Goal: Information Seeking & Learning: Learn about a topic

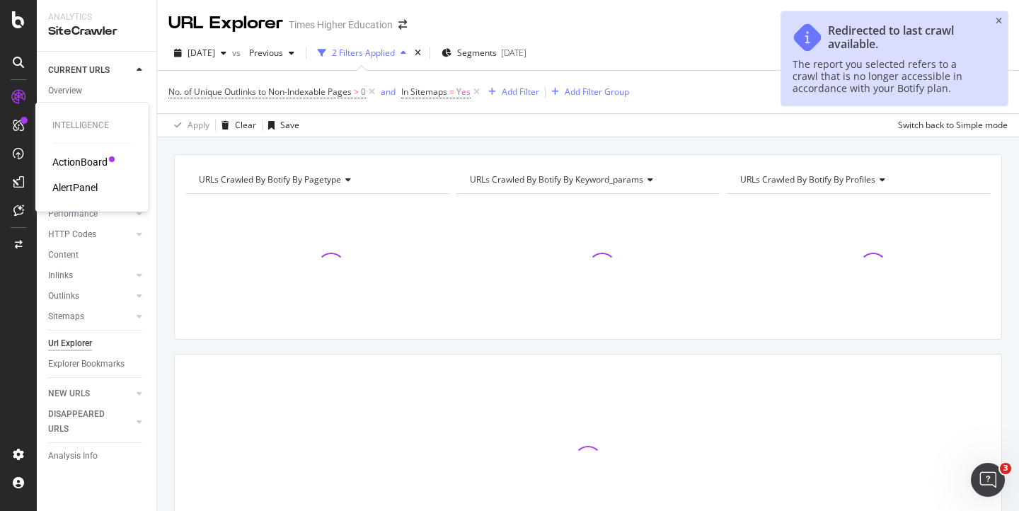
click at [67, 185] on div "AlertPanel" at bounding box center [74, 187] width 45 height 14
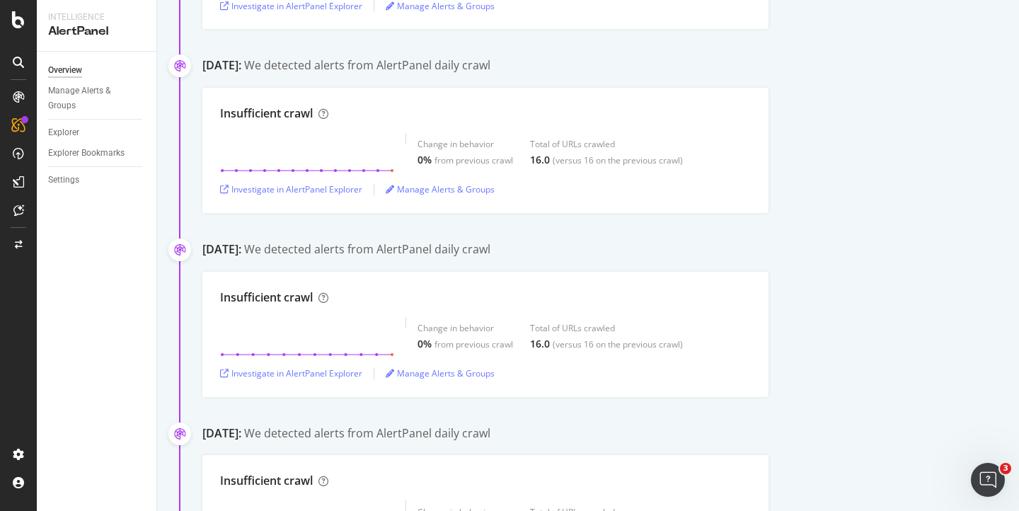
scroll to position [374, 0]
click at [74, 217] on div "CustomReports" at bounding box center [86, 219] width 69 height 14
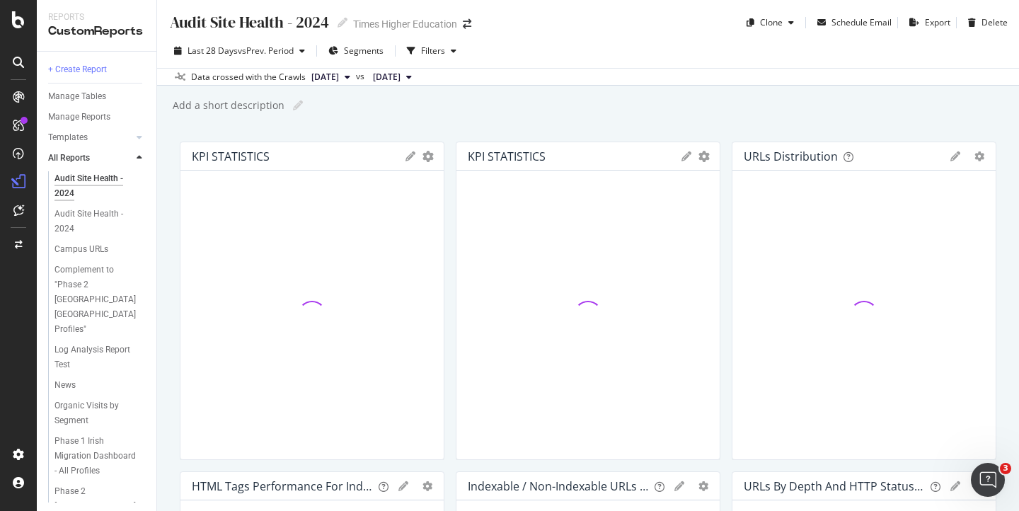
click at [339, 74] on span "[DATE]" at bounding box center [325, 77] width 28 height 13
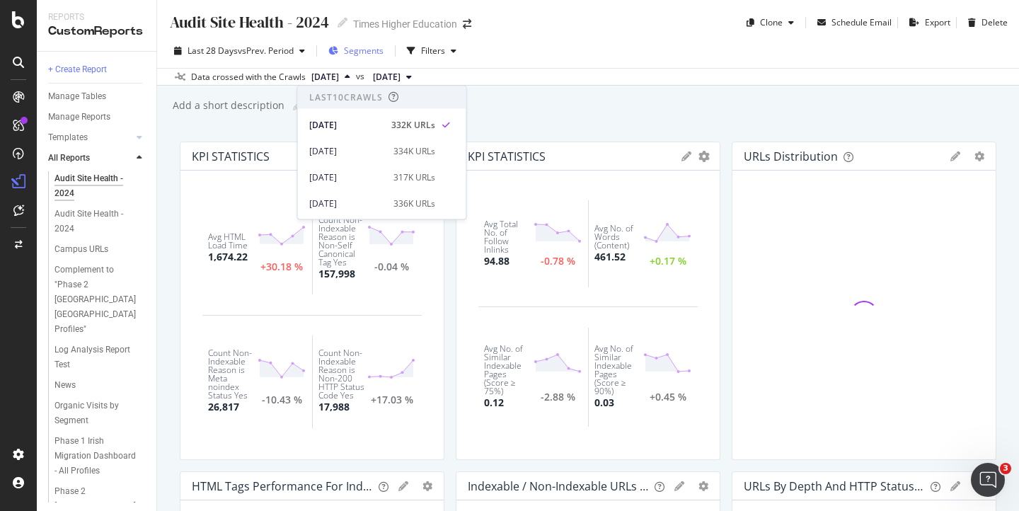
click at [243, 47] on span "vs Prev. Period" at bounding box center [266, 51] width 56 height 12
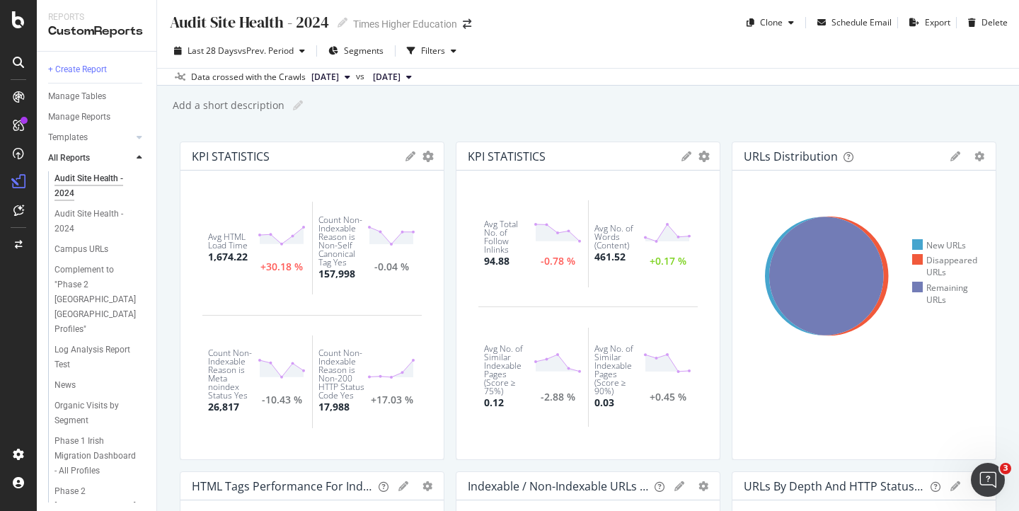
click at [558, 59] on div "Last 28 Days vs Prev. Period Segments Filters" at bounding box center [588, 54] width 862 height 28
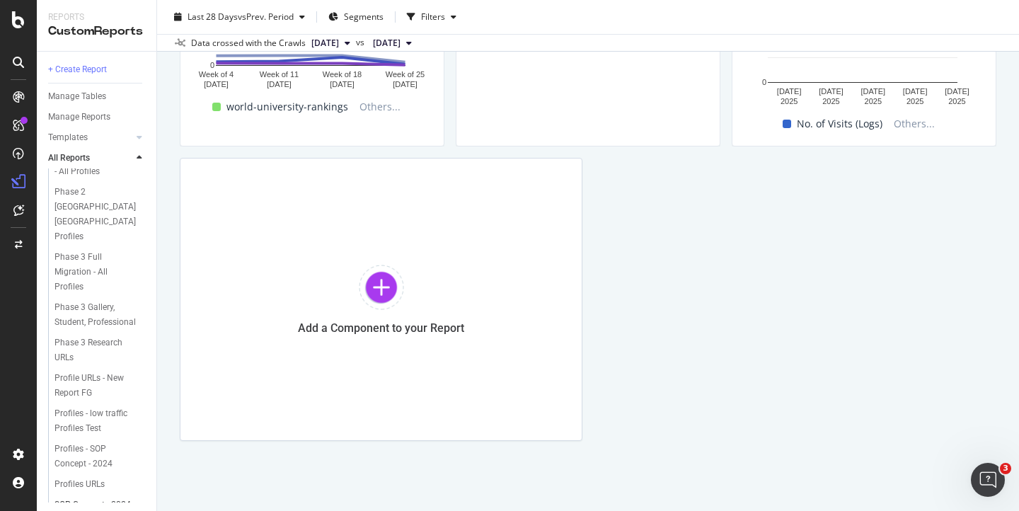
scroll to position [480, 0]
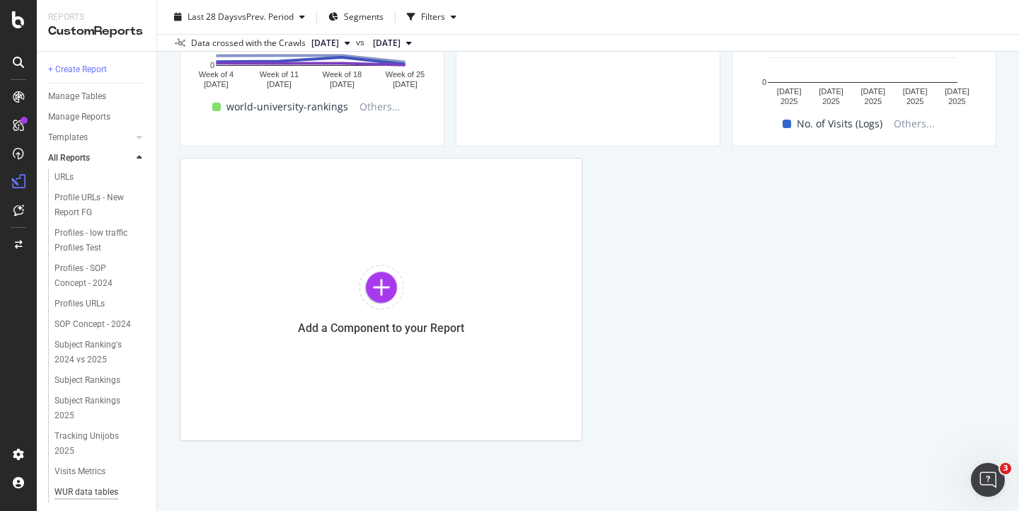
click at [80, 485] on div "WUR data tables dashboard" at bounding box center [94, 500] width 81 height 30
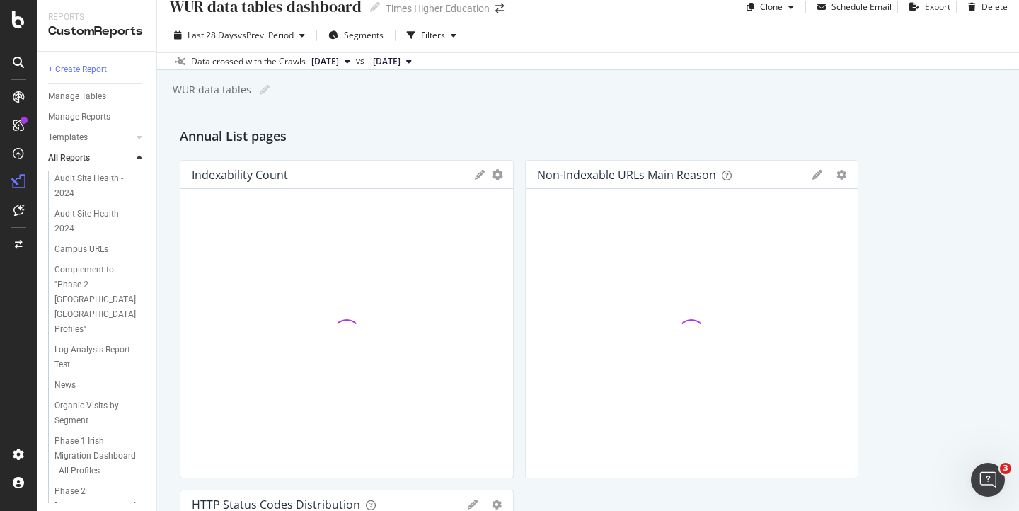
scroll to position [16, 0]
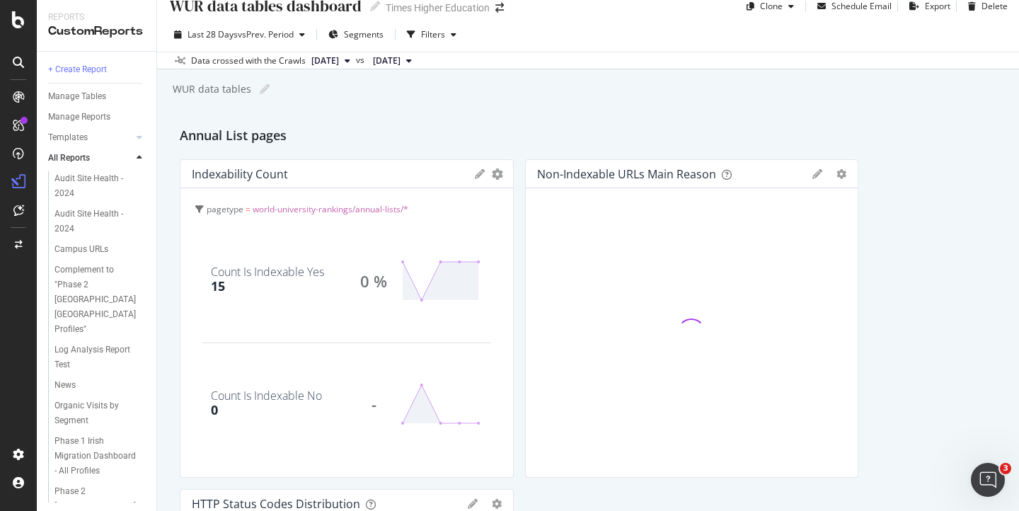
click at [356, 62] on button "[DATE]" at bounding box center [331, 60] width 50 height 17
click at [528, 104] on div "WUR data tables dashboard WUR data tables dashboard Times Higher Education Clon…" at bounding box center [588, 255] width 862 height 511
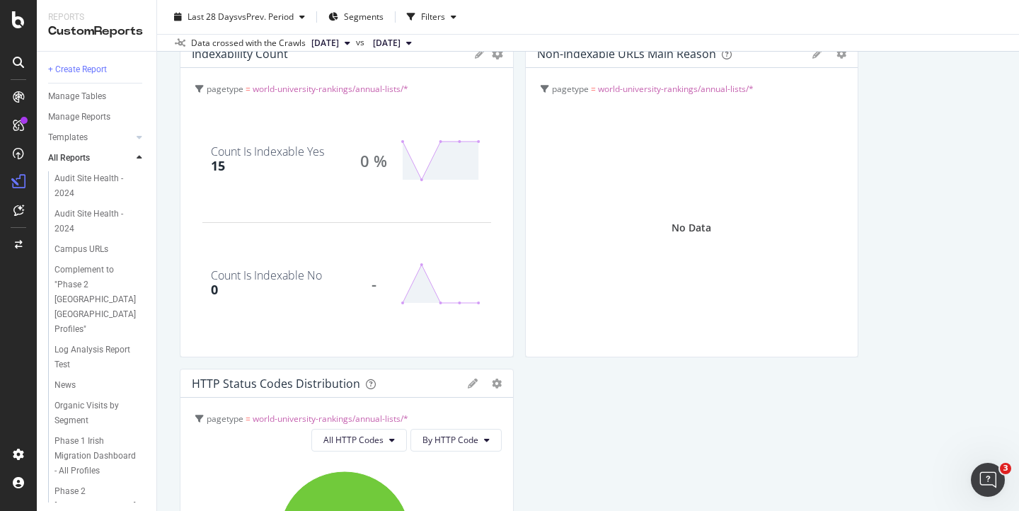
scroll to position [0, 0]
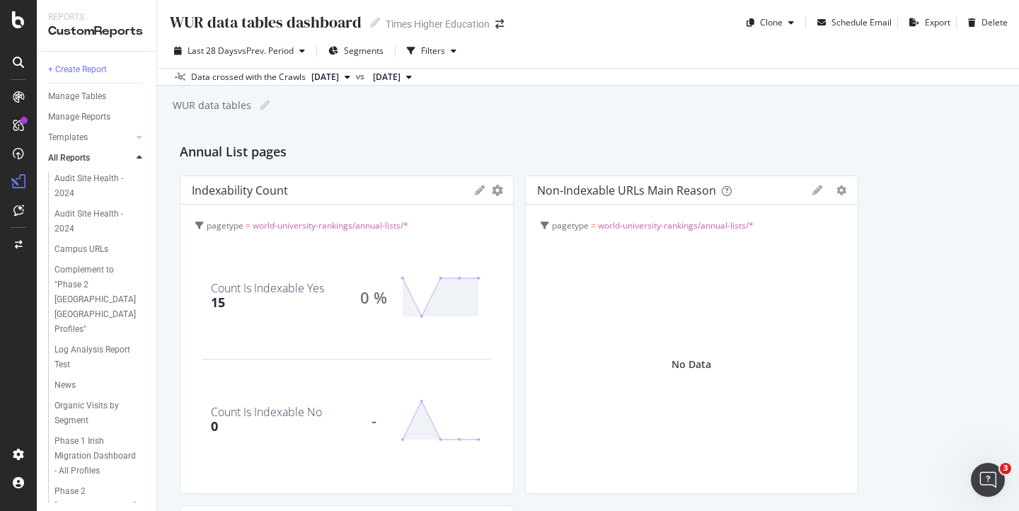
click at [350, 76] on icon at bounding box center [348, 77] width 6 height 8
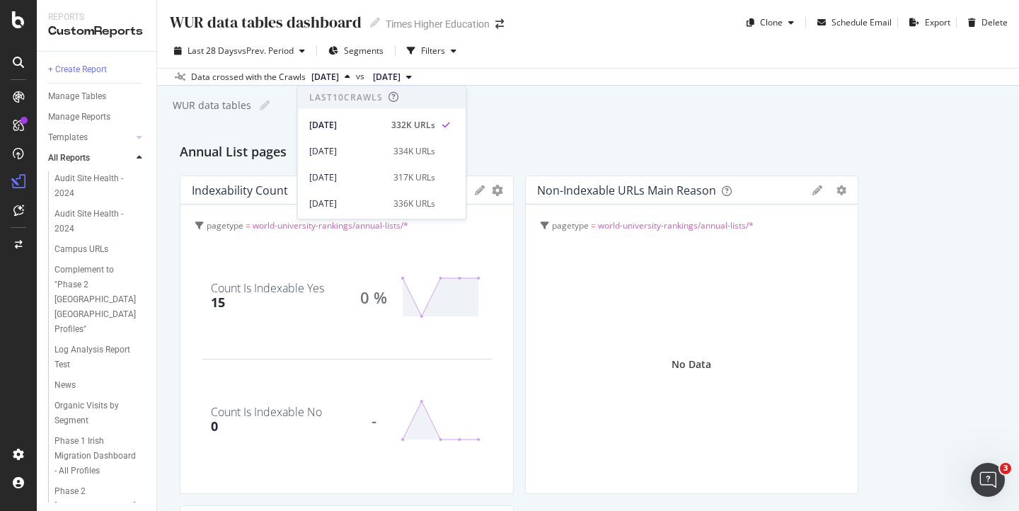
click at [565, 138] on div "WUR data tables dashboard WUR data tables dashboard Times Higher Education Clon…" at bounding box center [588, 255] width 862 height 511
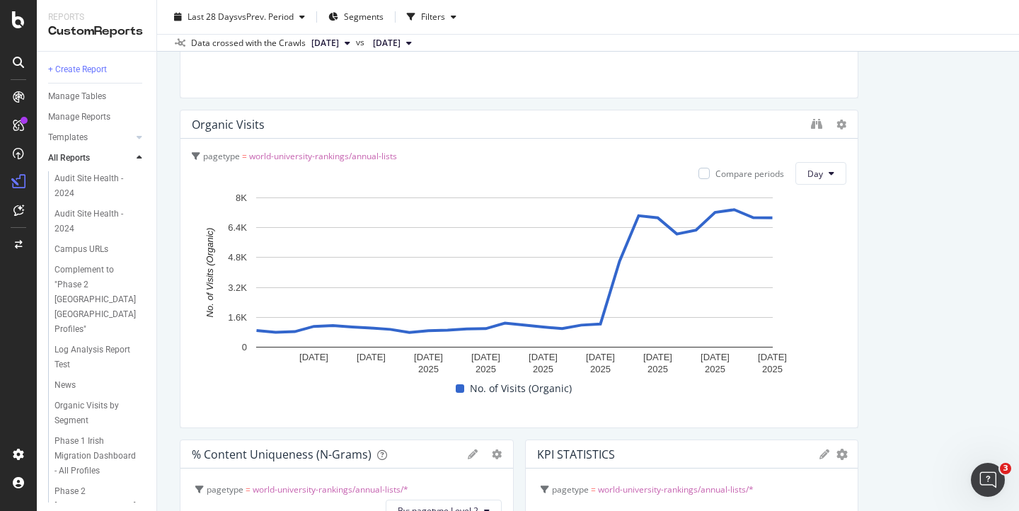
scroll to position [1718, 0]
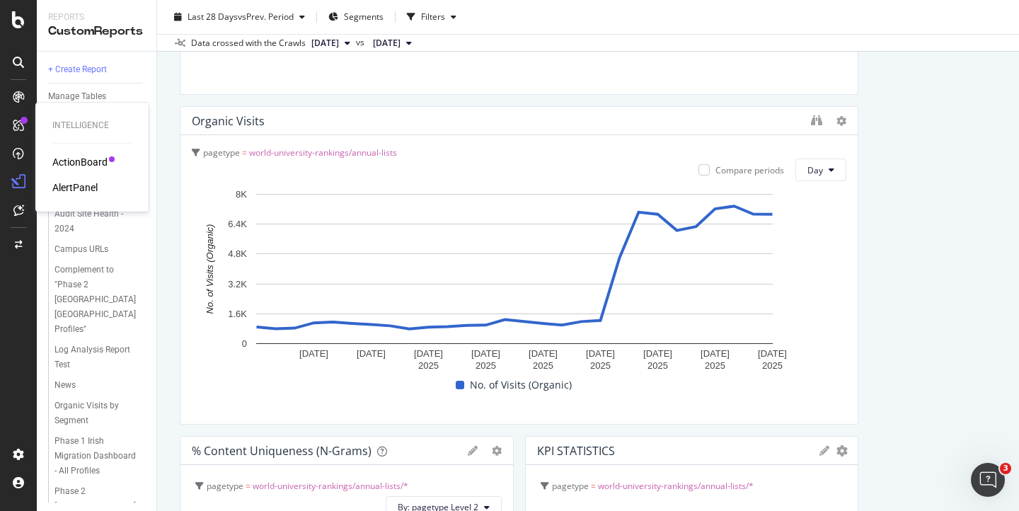
click at [69, 188] on div "AlertPanel" at bounding box center [74, 187] width 45 height 14
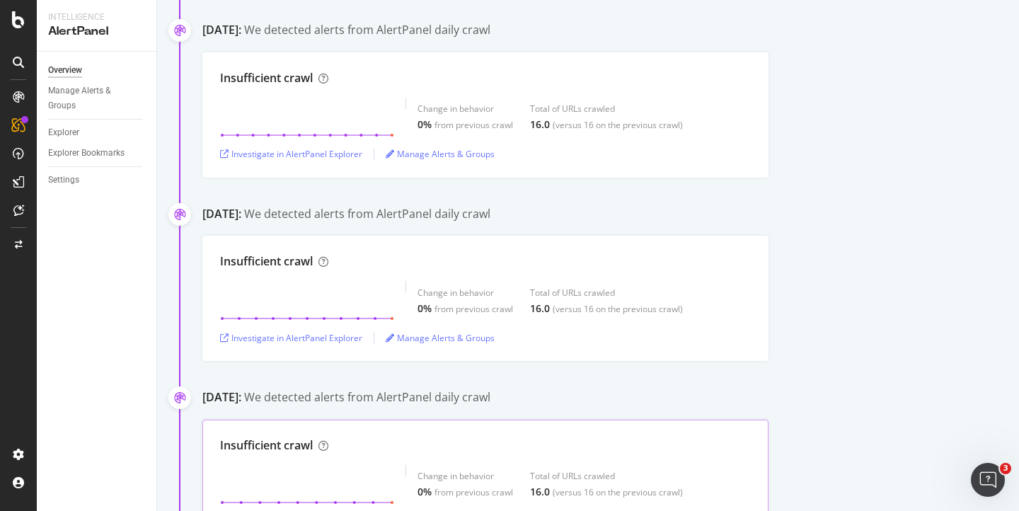
scroll to position [558, 0]
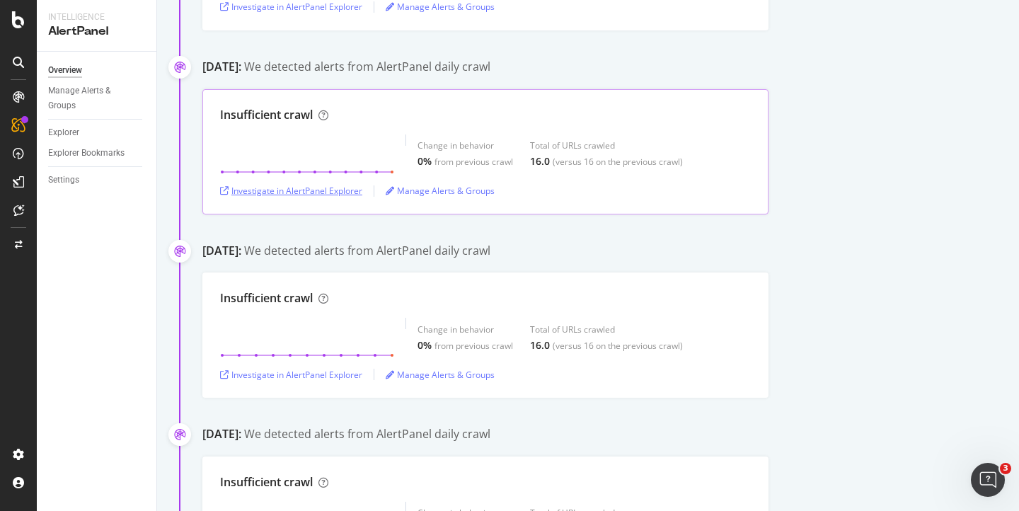
click at [333, 195] on div "Investigate in AlertPanel Explorer" at bounding box center [291, 191] width 142 height 12
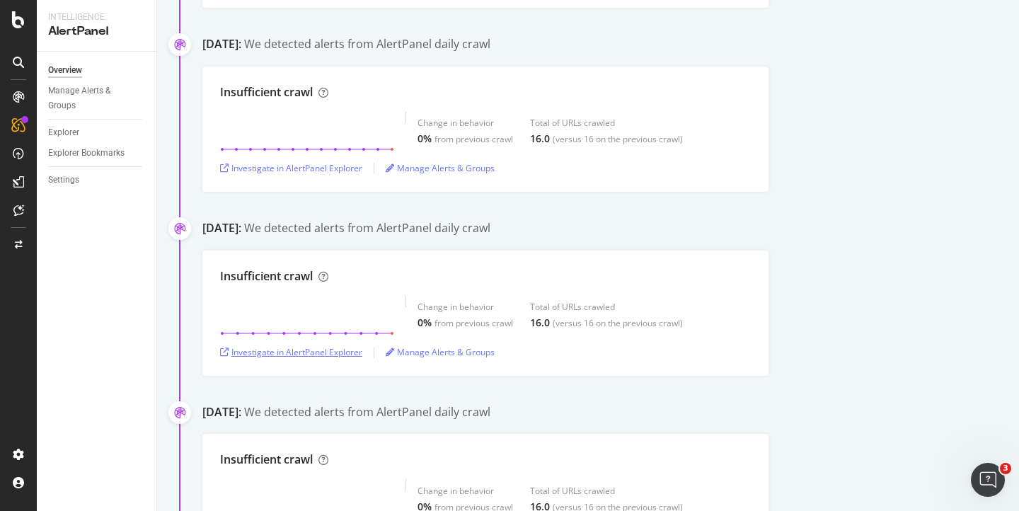
scroll to position [392, 0]
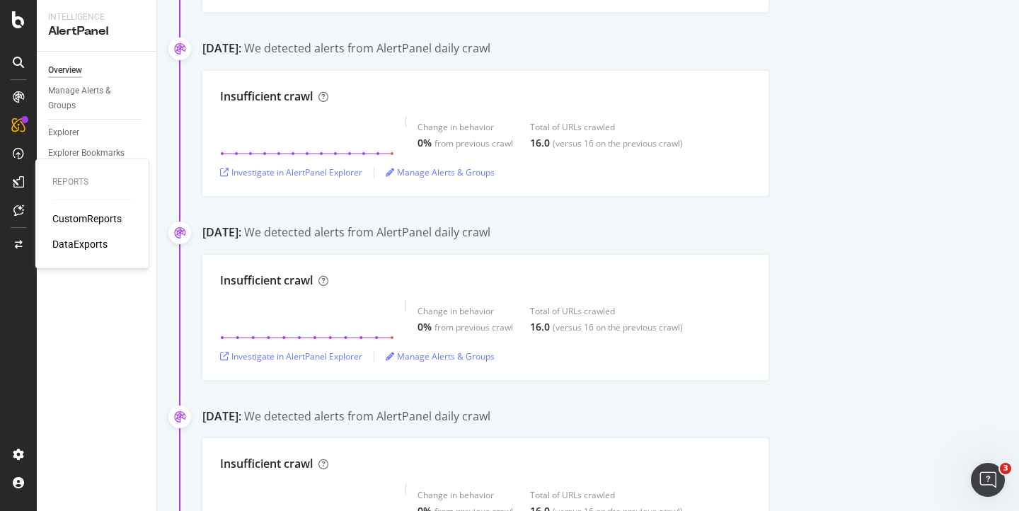
click at [81, 219] on div "CustomReports" at bounding box center [86, 219] width 69 height 14
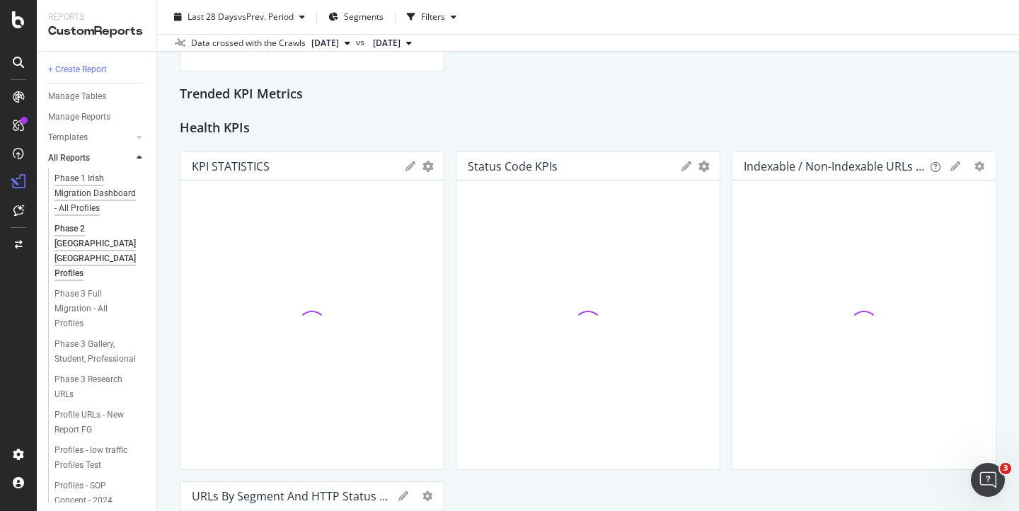
scroll to position [357, 0]
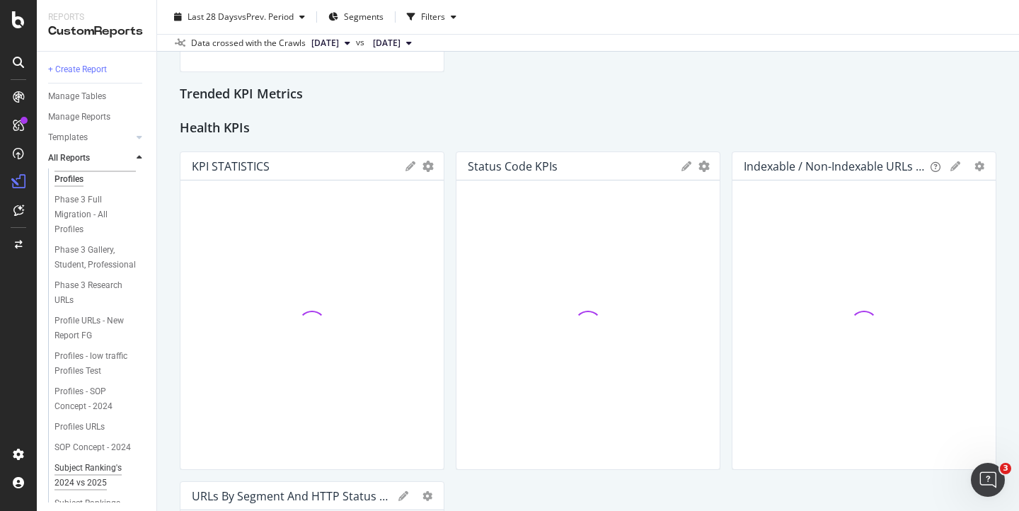
click at [87, 474] on div "Subject Ranking's 2024 vs 2025" at bounding box center [95, 476] width 82 height 30
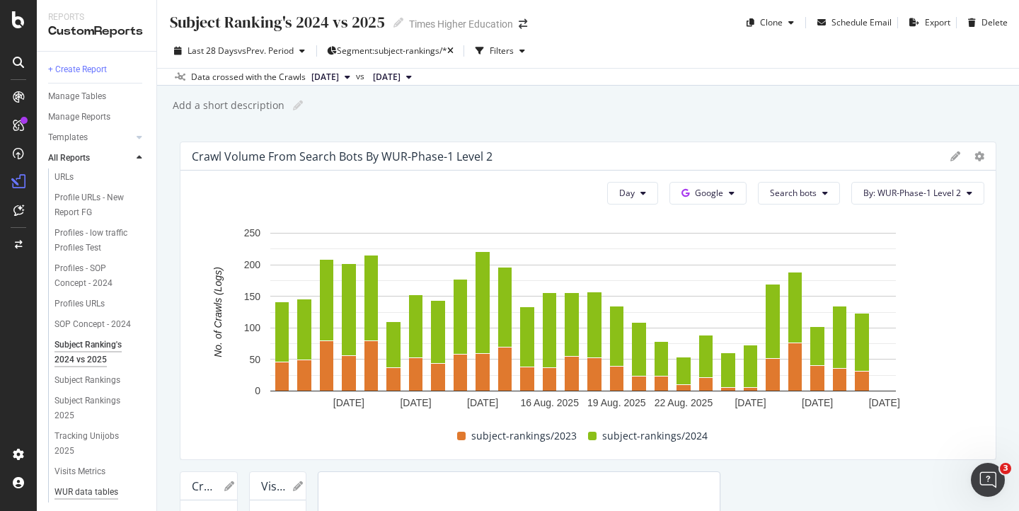
click at [69, 485] on div "WUR data tables dashboard" at bounding box center [94, 500] width 81 height 30
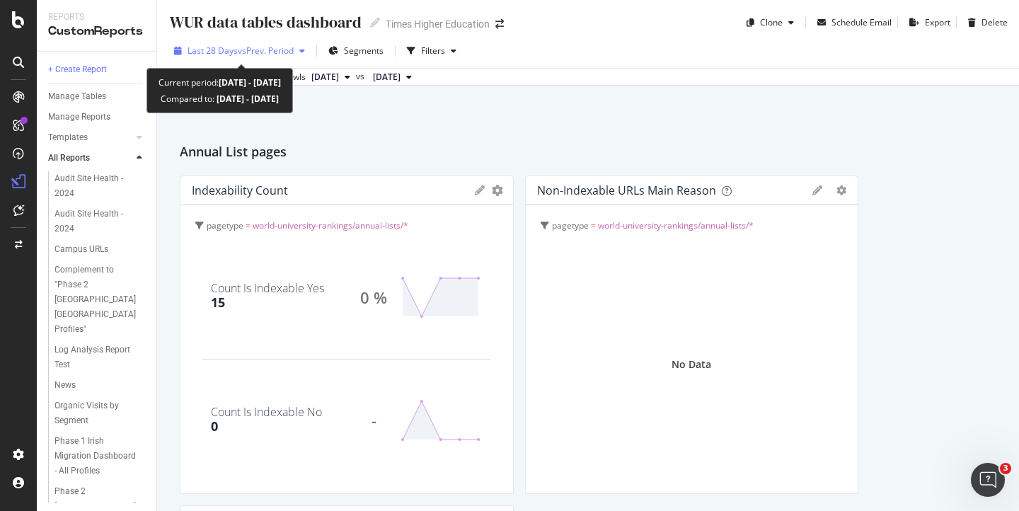
click at [298, 50] on div "button" at bounding box center [302, 51] width 17 height 8
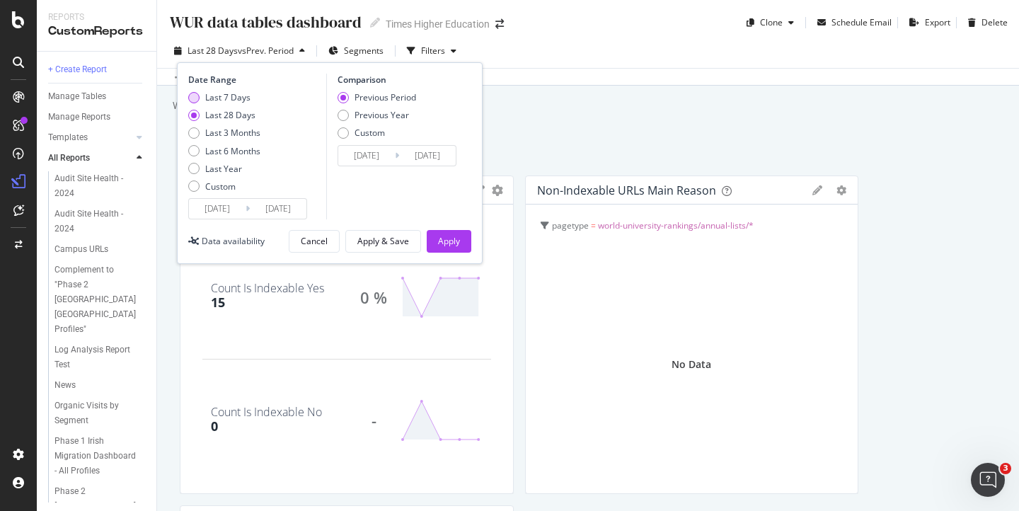
click at [211, 96] on div "Last 7 Days" at bounding box center [227, 97] width 45 height 12
type input "[DATE]"
click at [447, 241] on div "Apply" at bounding box center [449, 241] width 22 height 12
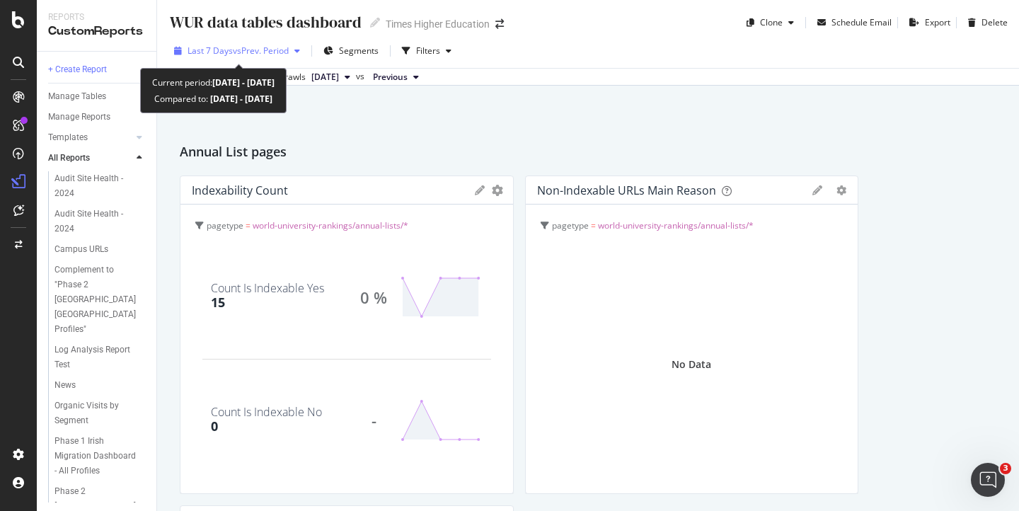
click at [255, 52] on span "vs Prev. Period" at bounding box center [261, 51] width 56 height 12
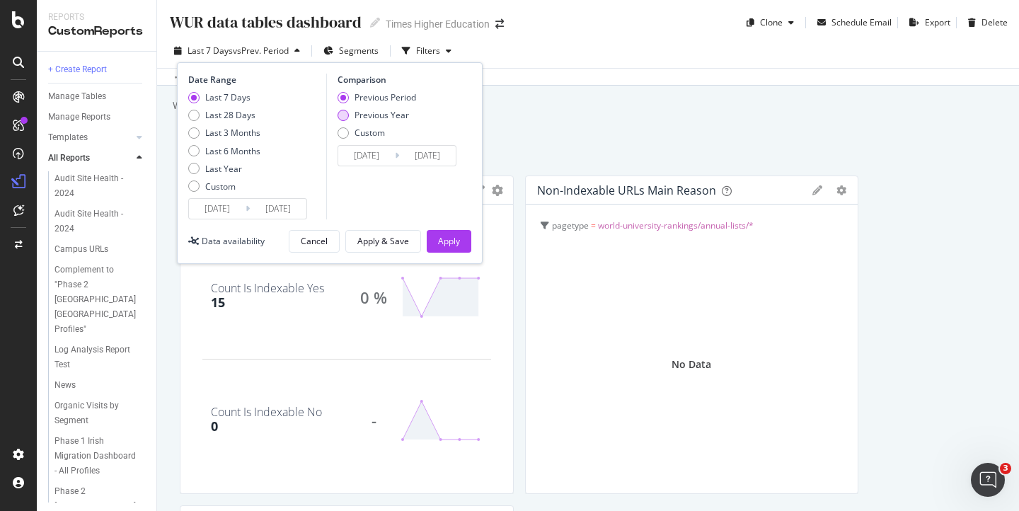
click at [343, 116] on div "Previous Year" at bounding box center [343, 115] width 11 height 11
type input "[DATE]"
click at [450, 238] on div "Apply" at bounding box center [449, 241] width 22 height 12
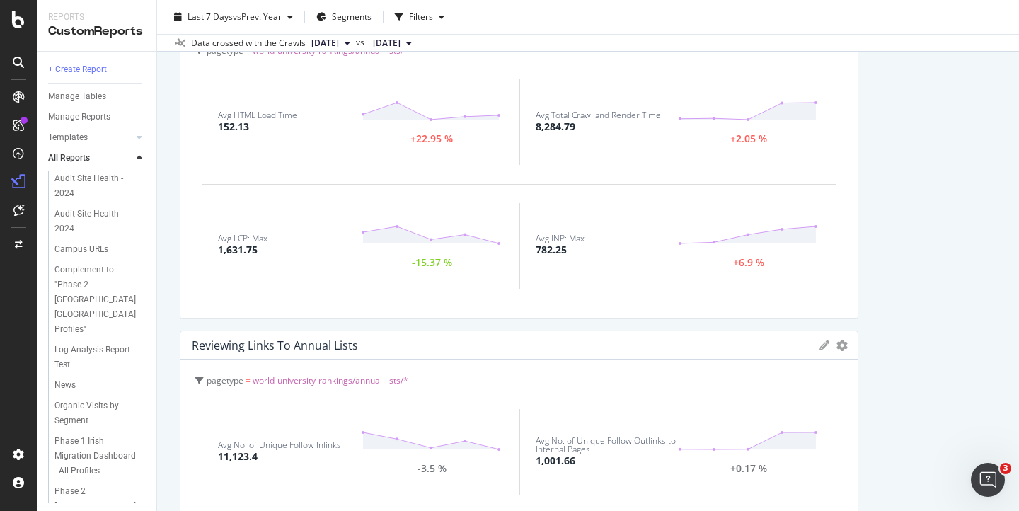
scroll to position [883, 0]
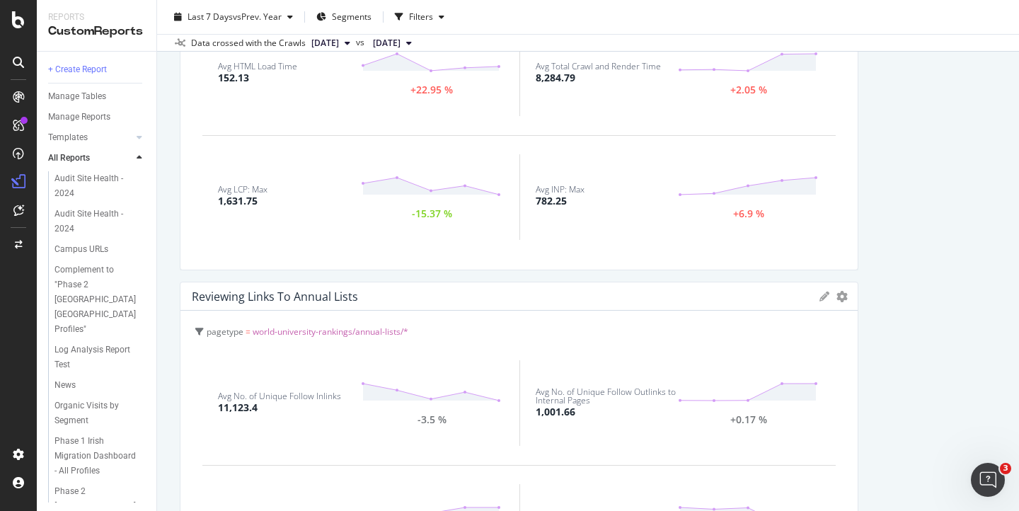
click at [251, 205] on div "1,631.75" at bounding box center [238, 201] width 40 height 14
click at [252, 194] on div "1,631.75" at bounding box center [238, 201] width 40 height 14
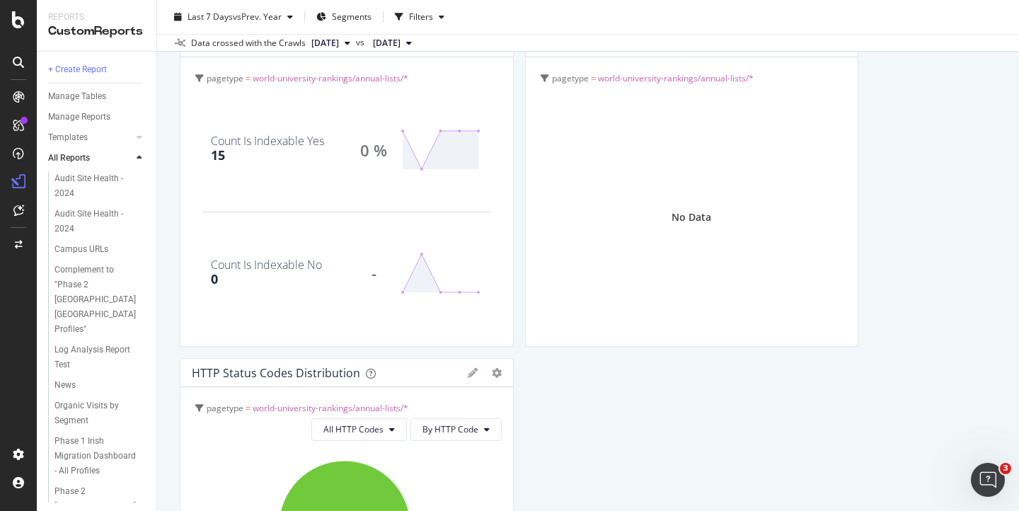
scroll to position [0, 0]
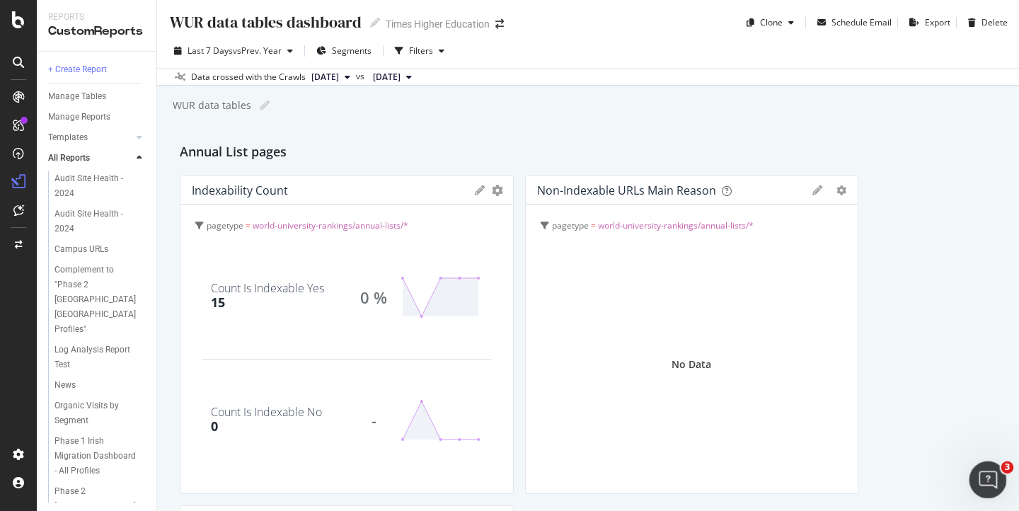
click at [980, 478] on icon "Open Intercom Messenger" at bounding box center [986, 477] width 23 height 23
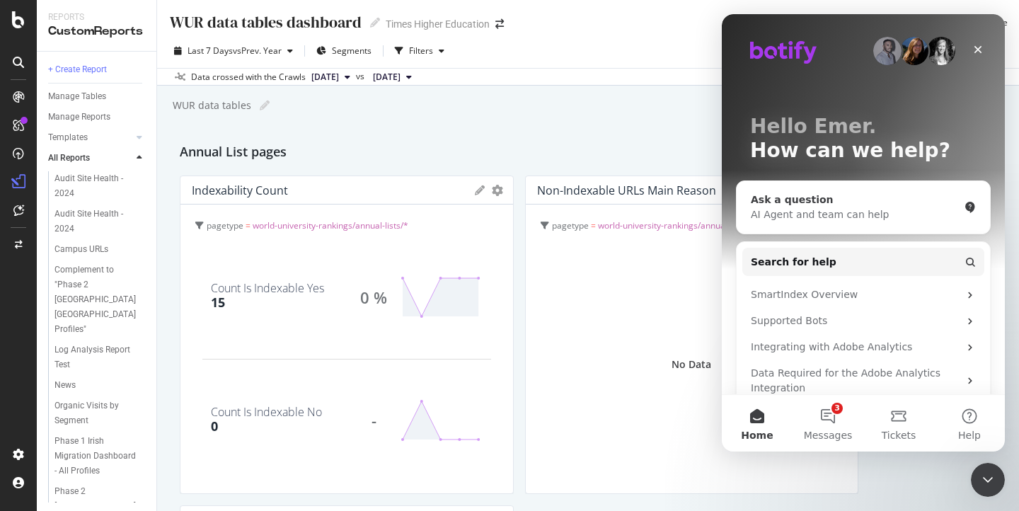
drag, startPoint x: 806, startPoint y: 211, endPoint x: 1480, endPoint y: 488, distance: 728.4
click at [806, 211] on div "AI Agent and team can help" at bounding box center [855, 214] width 208 height 15
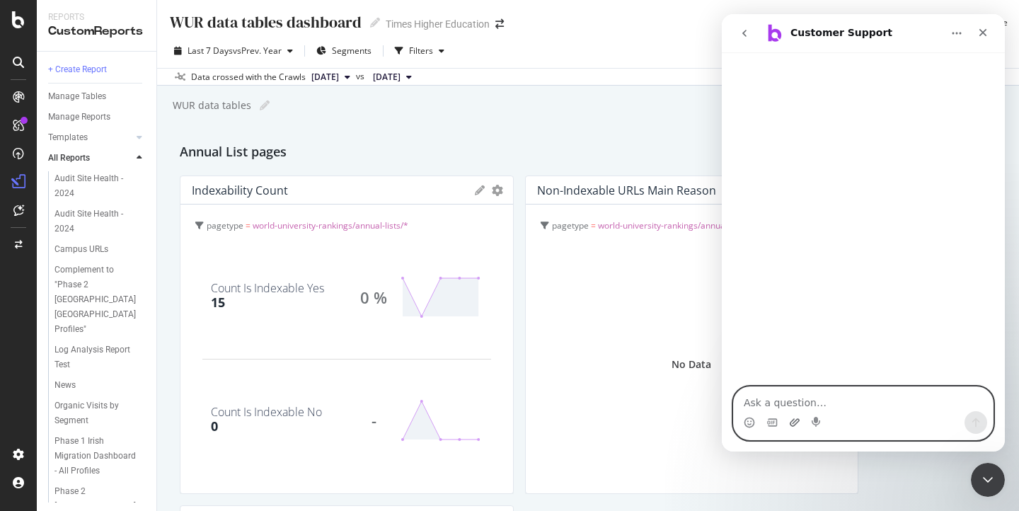
click at [794, 421] on icon "Upload attachment" at bounding box center [795, 422] width 10 height 8
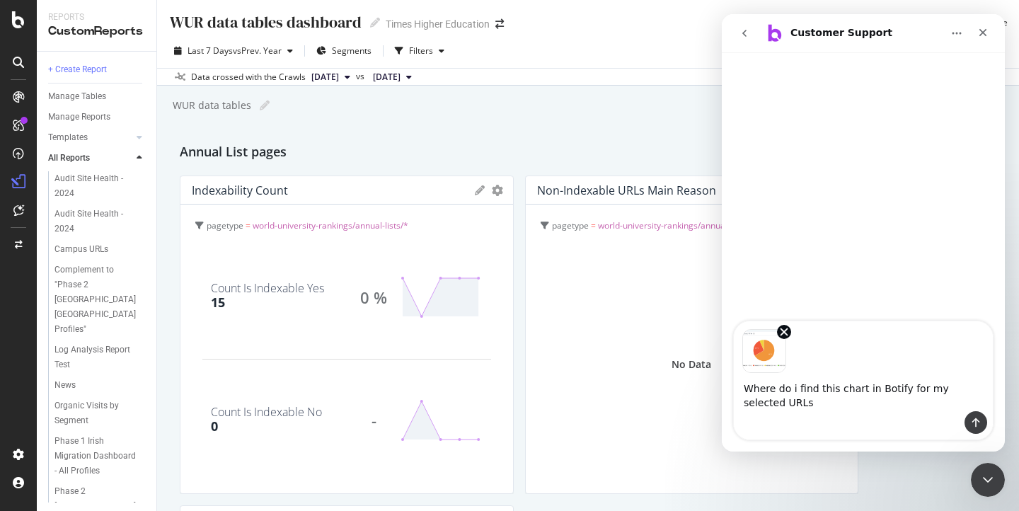
type textarea "Where do i find this chart in Botify for my selected URLs?"
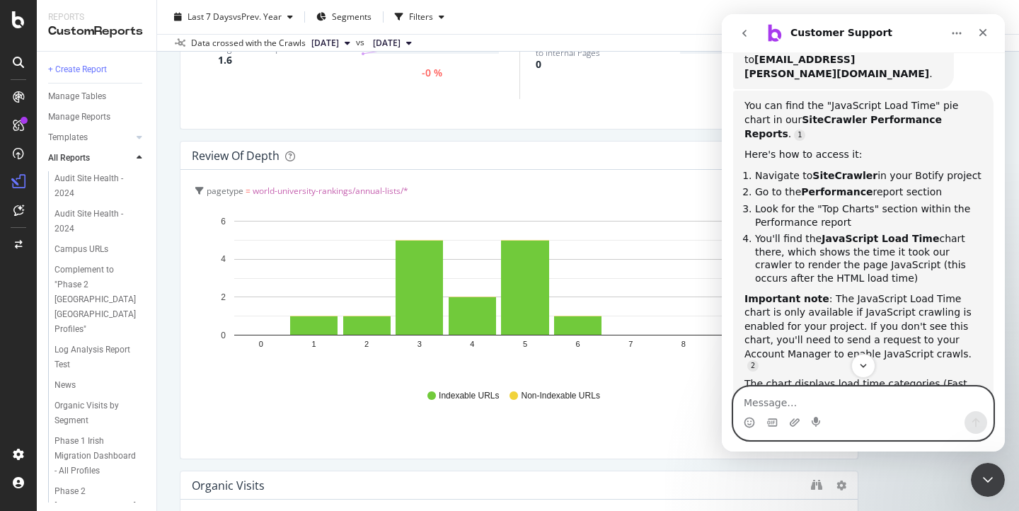
scroll to position [313, 0]
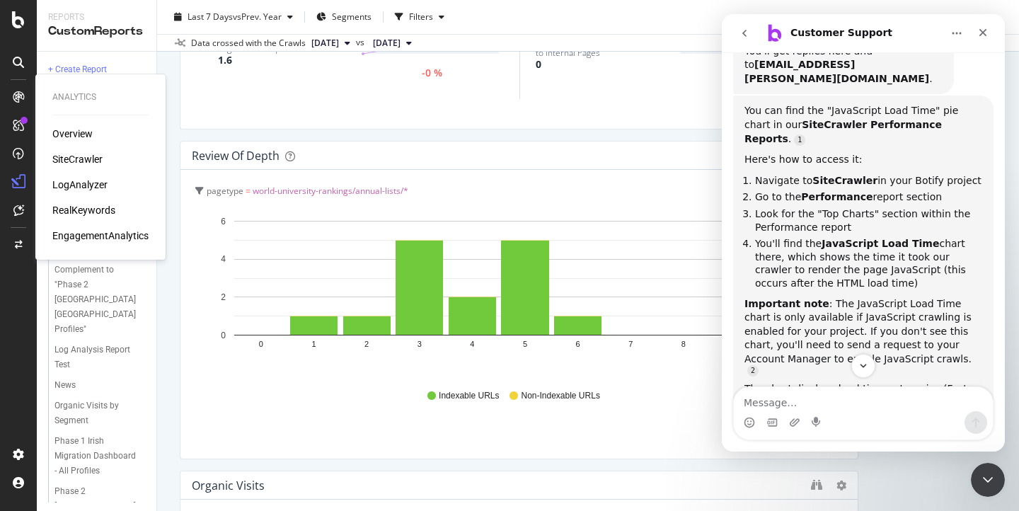
click at [83, 160] on div "SiteCrawler" at bounding box center [77, 159] width 50 height 14
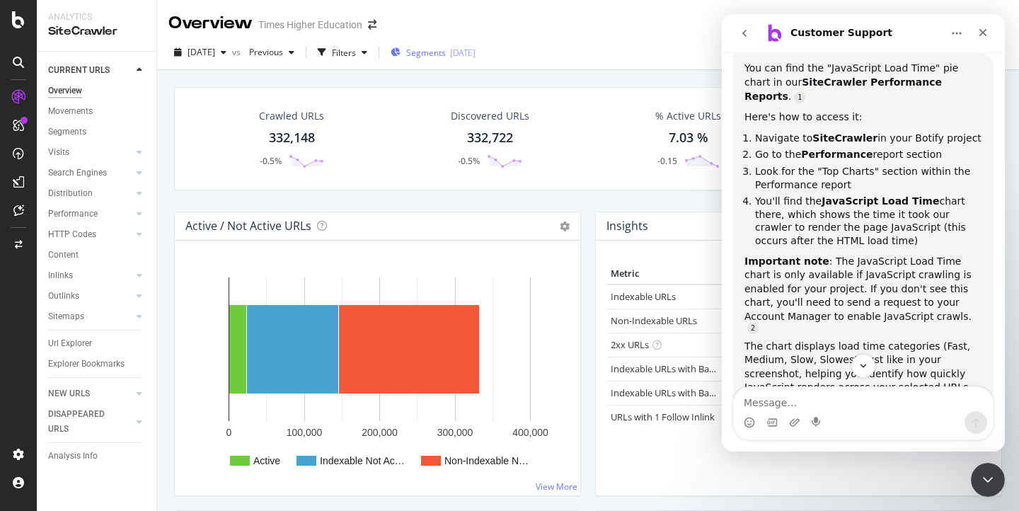
click at [446, 51] on span "Segments" at bounding box center [426, 53] width 40 height 12
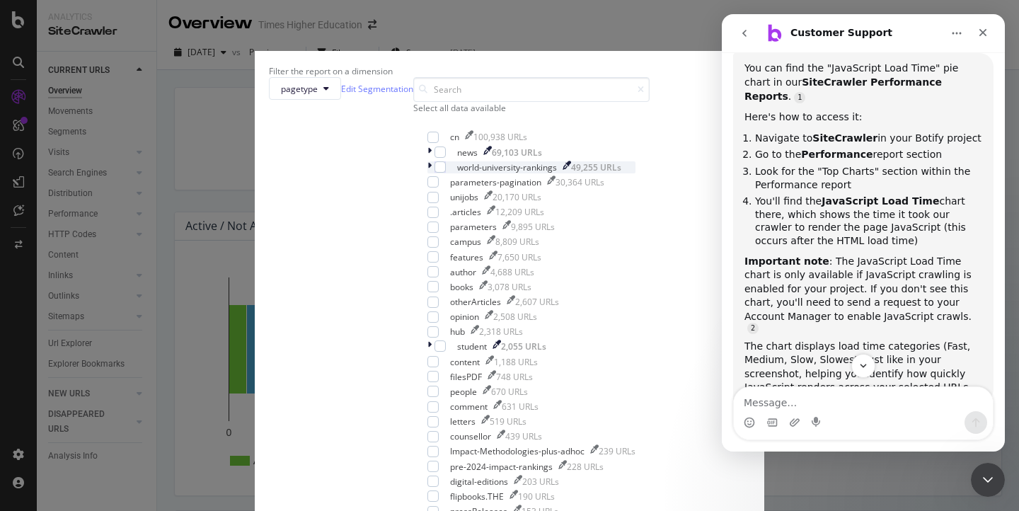
click at [427, 173] on icon "modal" at bounding box center [429, 167] width 4 height 12
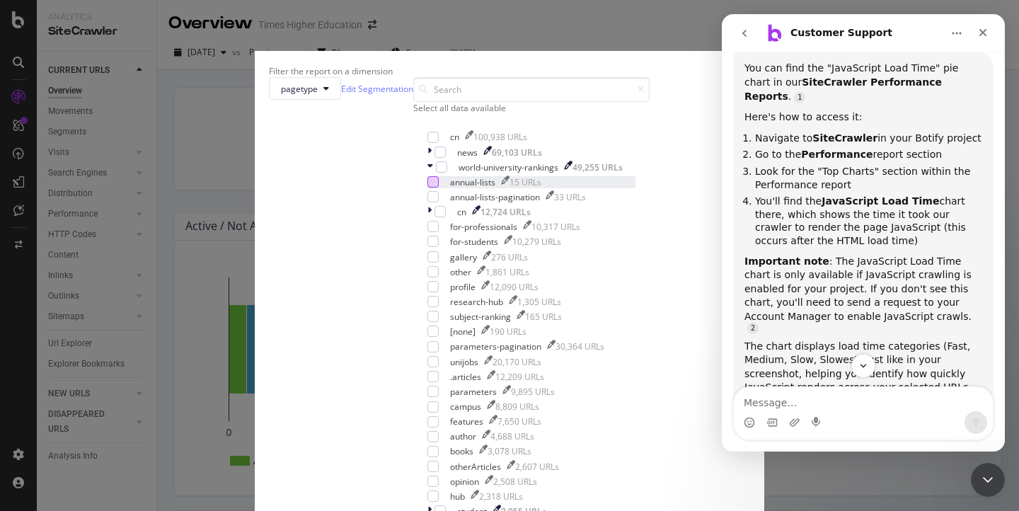
click at [427, 188] on div "modal" at bounding box center [432, 181] width 11 height 11
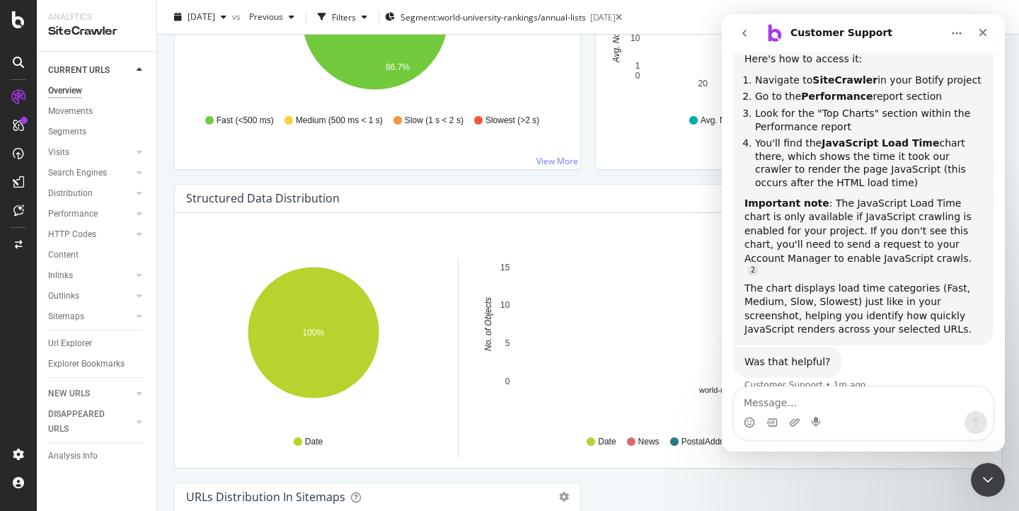
scroll to position [885, 0]
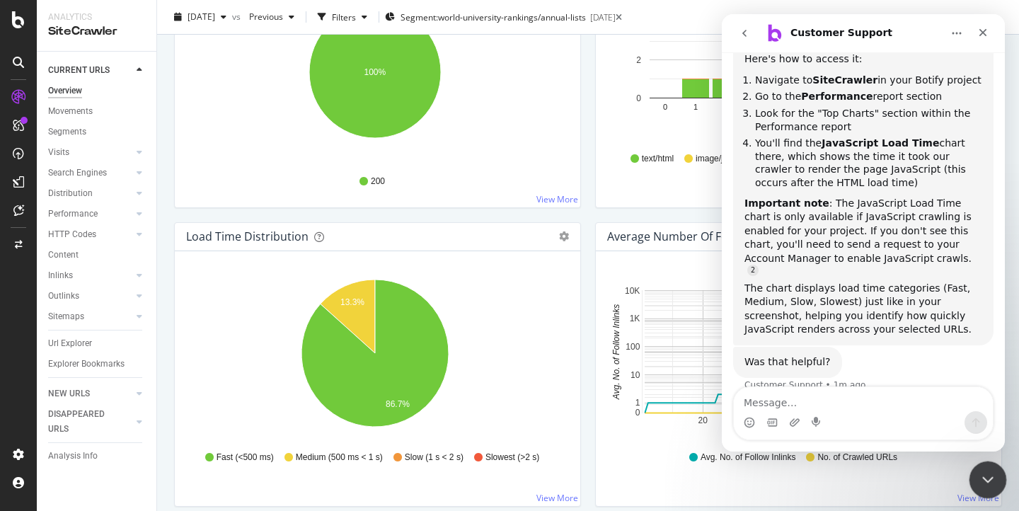
click at [980, 466] on div "Close Intercom Messenger" at bounding box center [986, 478] width 34 height 34
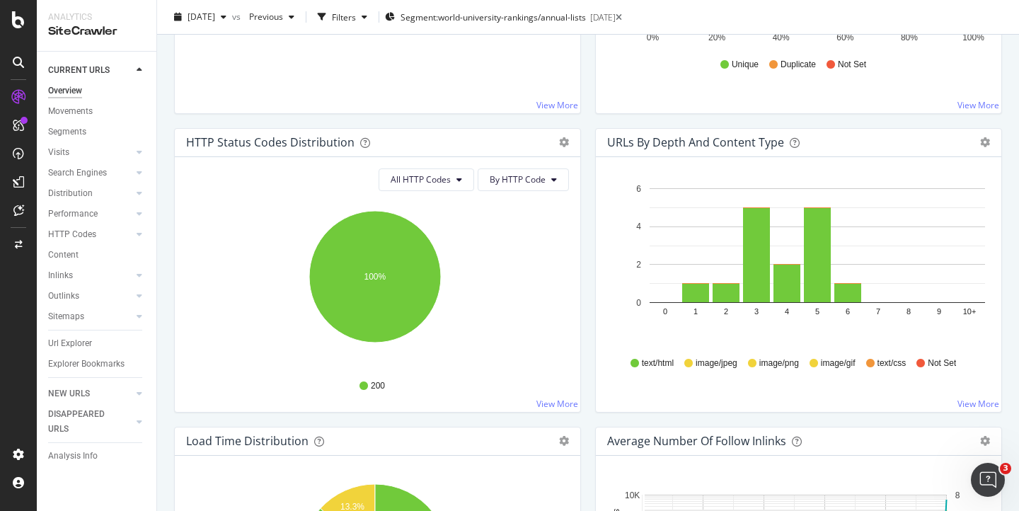
scroll to position [365, 0]
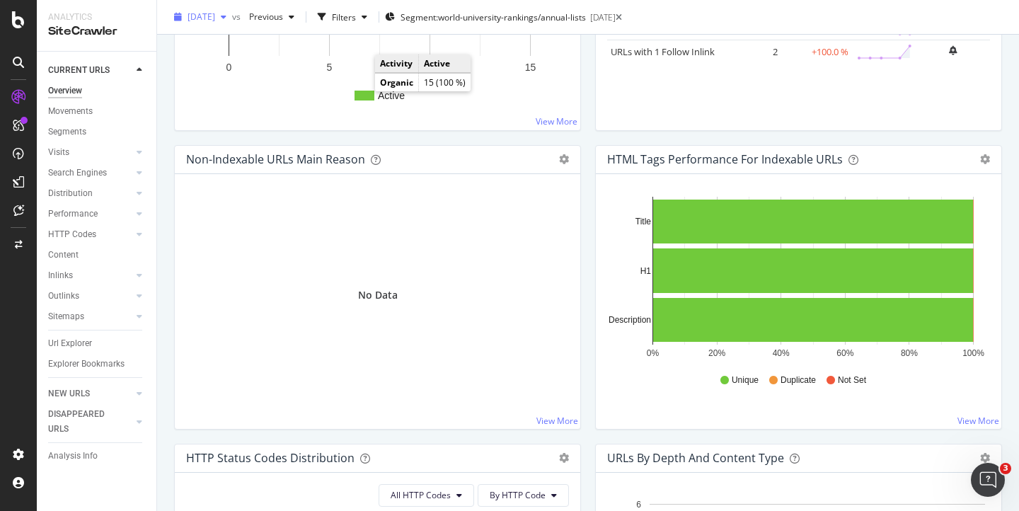
click at [215, 15] on span "[DATE]" at bounding box center [202, 17] width 28 height 12
click at [653, 105] on div "Metric # URLS Change Trend Indexable URLs 15 +0.0 % Non-Indexable URLs 0 +0.0 %…" at bounding box center [798, 8] width 383 height 221
click at [215, 21] on span "[DATE]" at bounding box center [202, 17] width 28 height 12
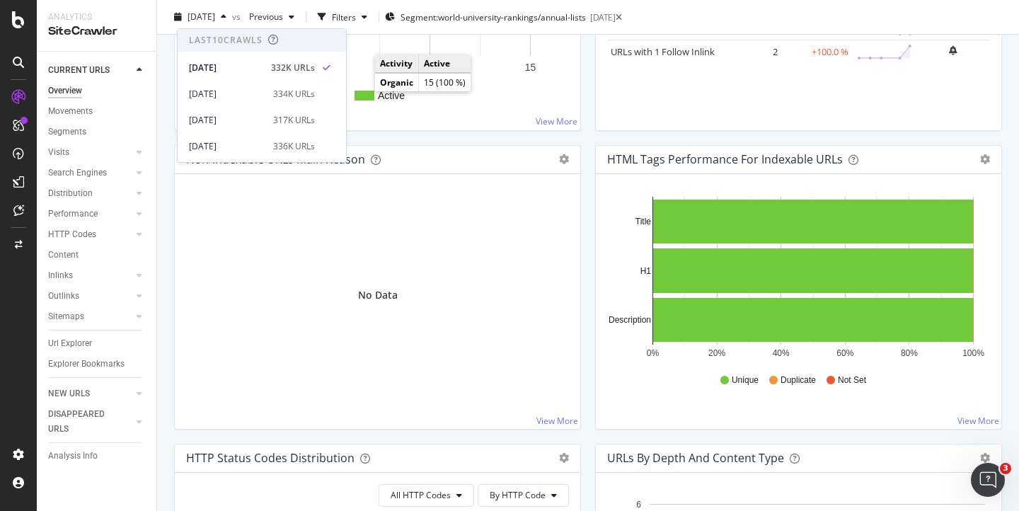
click at [643, 104] on div "Metric # URLS Change Trend Indexable URLs 15 +0.0 % Non-Indexable URLs 0 +0.0 %…" at bounding box center [798, 8] width 383 height 221
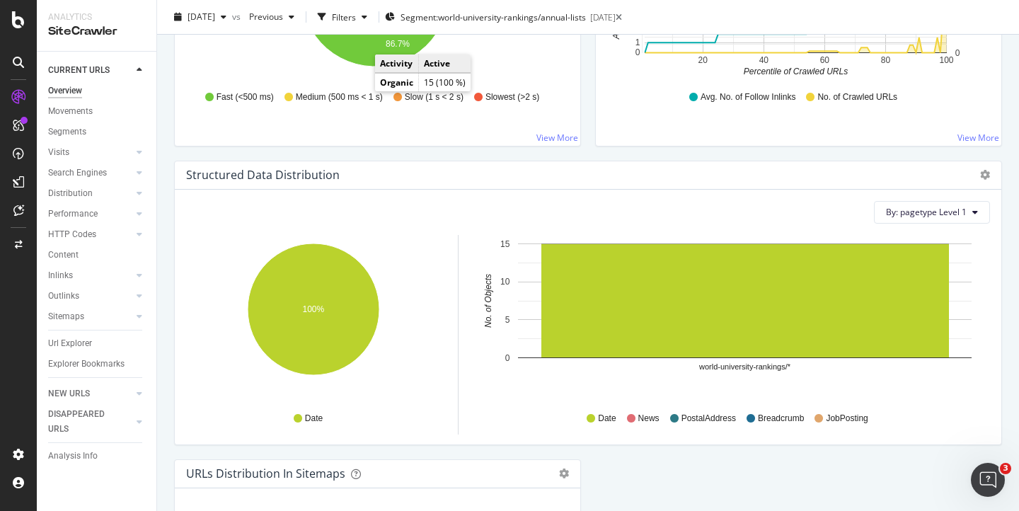
scroll to position [920, 0]
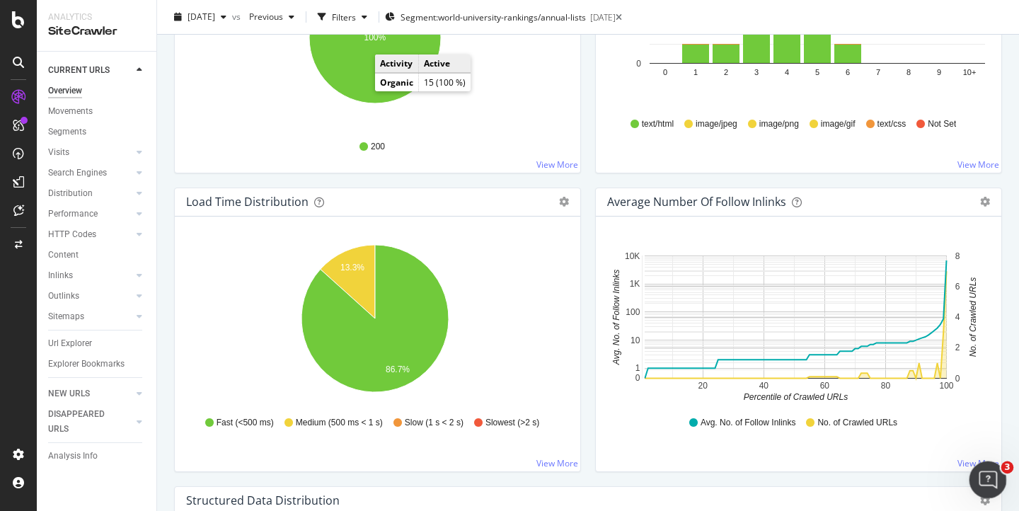
click at [975, 482] on div "Open Intercom Messenger" at bounding box center [986, 477] width 47 height 47
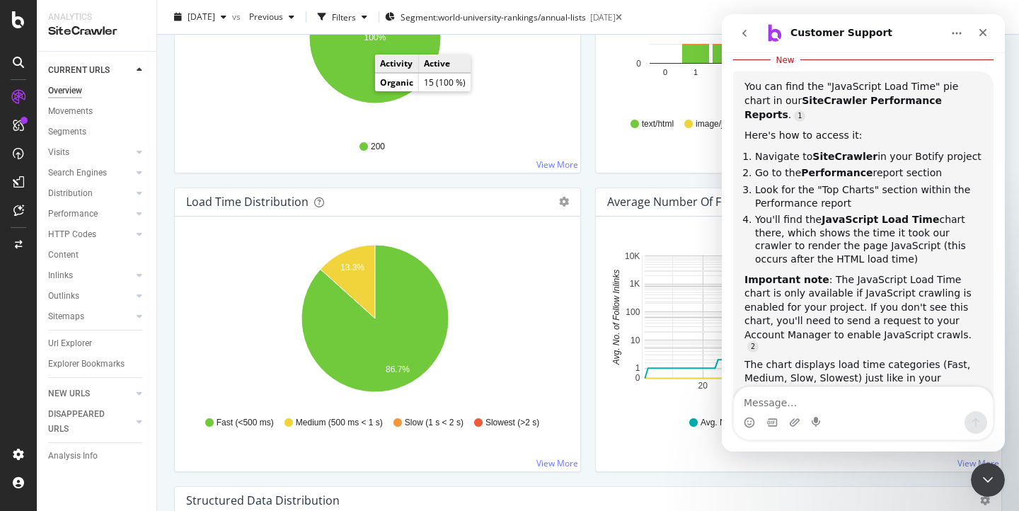
scroll to position [360, 0]
click at [139, 212] on icon at bounding box center [140, 213] width 6 height 8
drag, startPoint x: 89, startPoint y: 234, endPoint x: 55, endPoint y: 189, distance: 56.1
click at [89, 234] on div "Top Charts" at bounding box center [75, 234] width 42 height 15
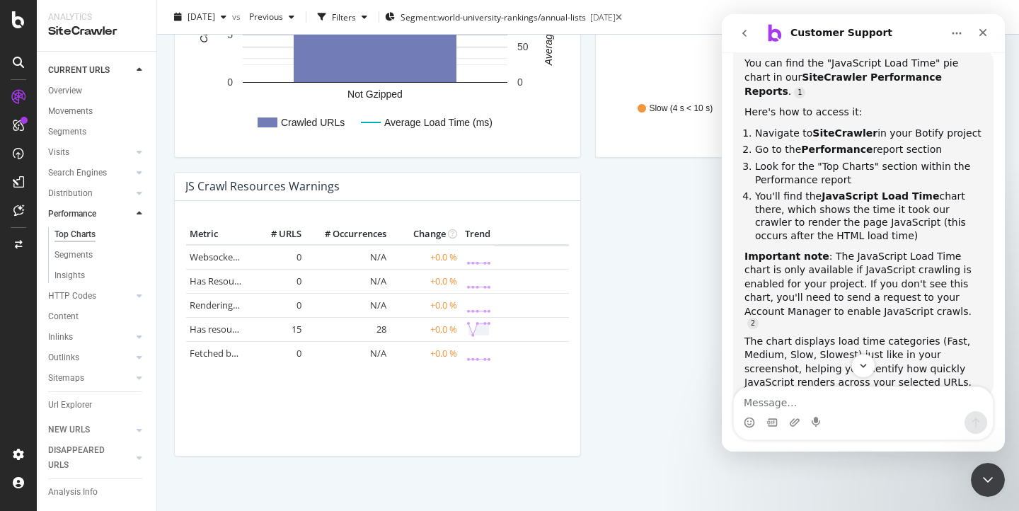
scroll to position [1245, 0]
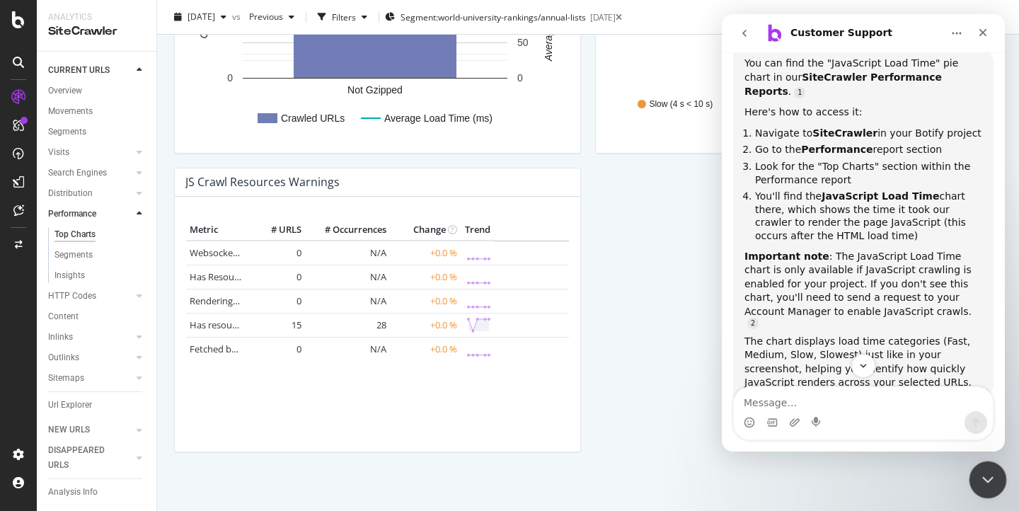
click at [983, 470] on icon "Close Intercom Messenger" at bounding box center [985, 477] width 17 height 17
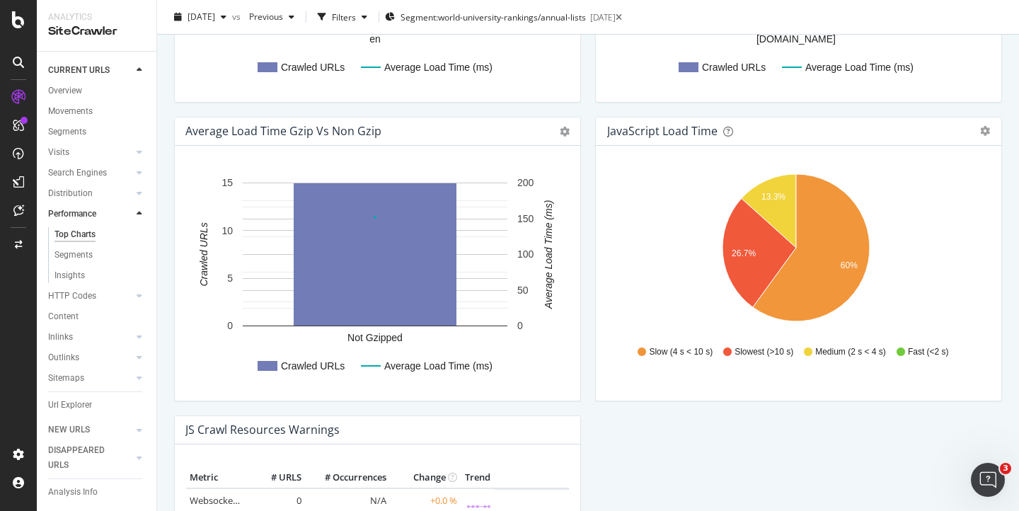
scroll to position [1000, 0]
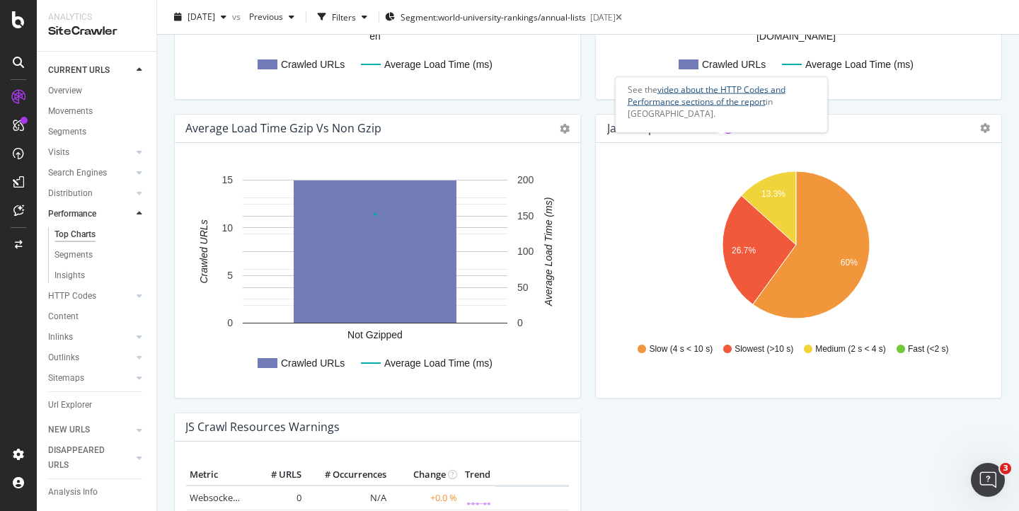
click at [717, 91] on link "video about the HTTP Codes and Performance sections of the report" at bounding box center [707, 95] width 158 height 24
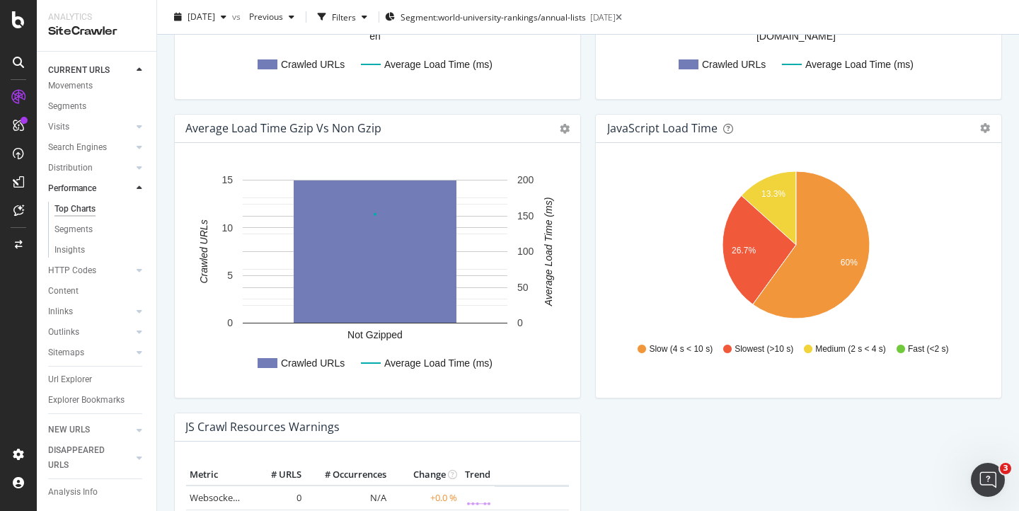
scroll to position [0, 0]
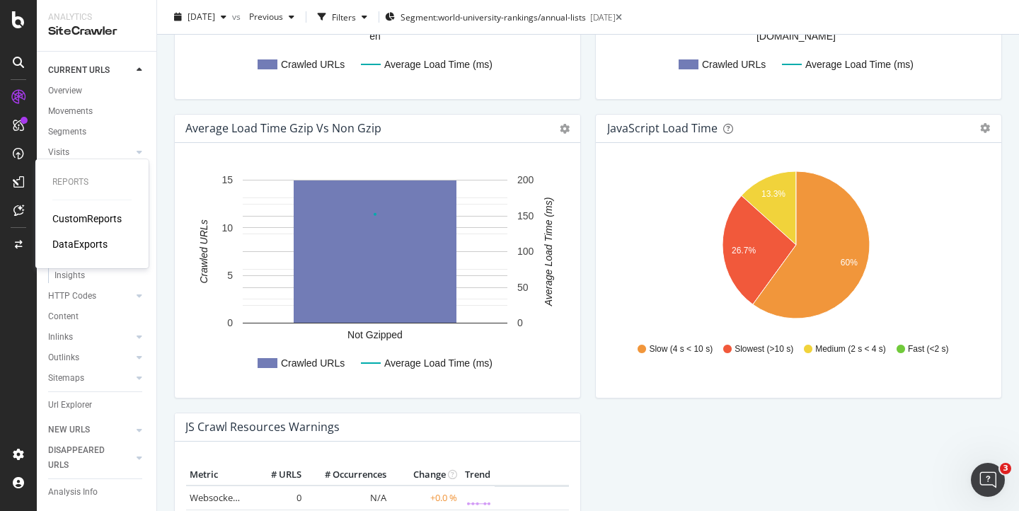
click at [81, 220] on div "CustomReports" at bounding box center [86, 219] width 69 height 14
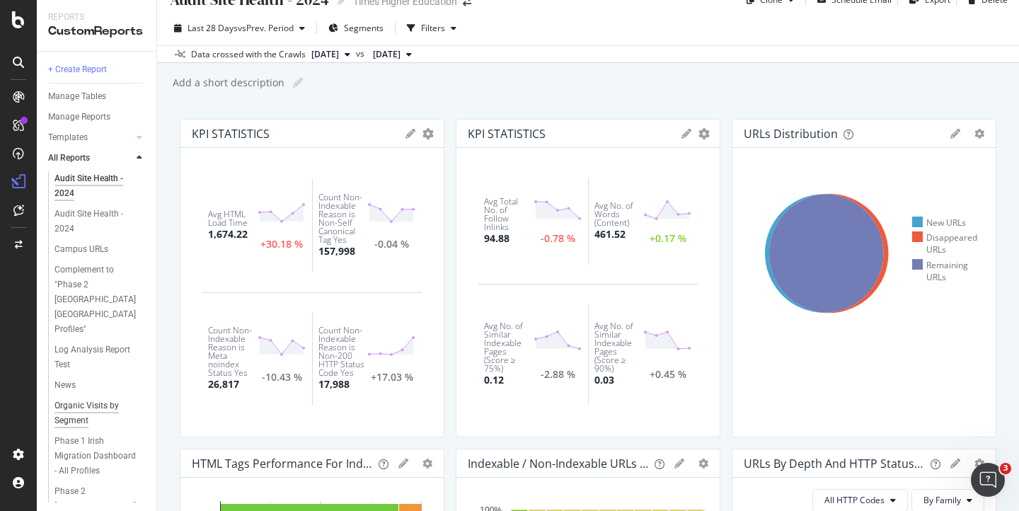
scroll to position [480, 0]
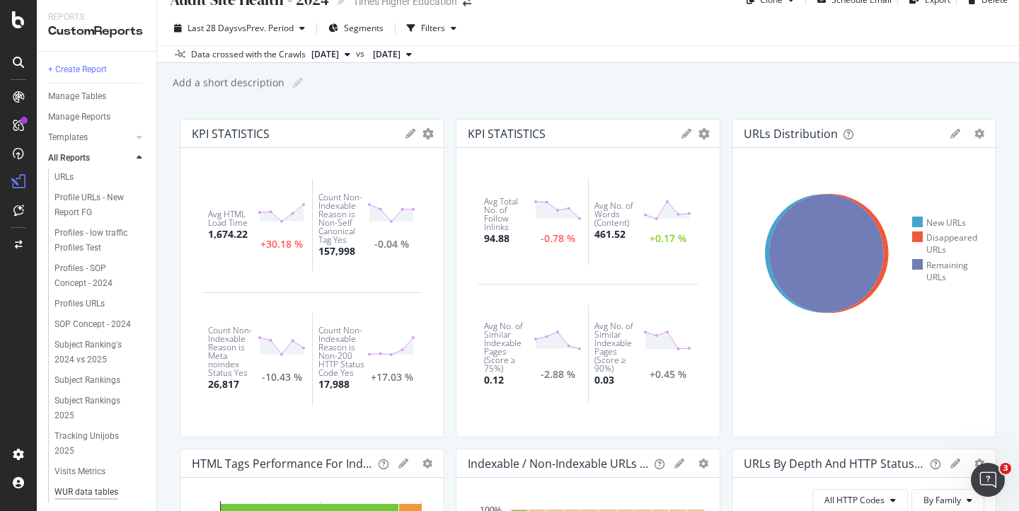
click at [93, 485] on div "WUR data tables dashboard" at bounding box center [94, 500] width 81 height 30
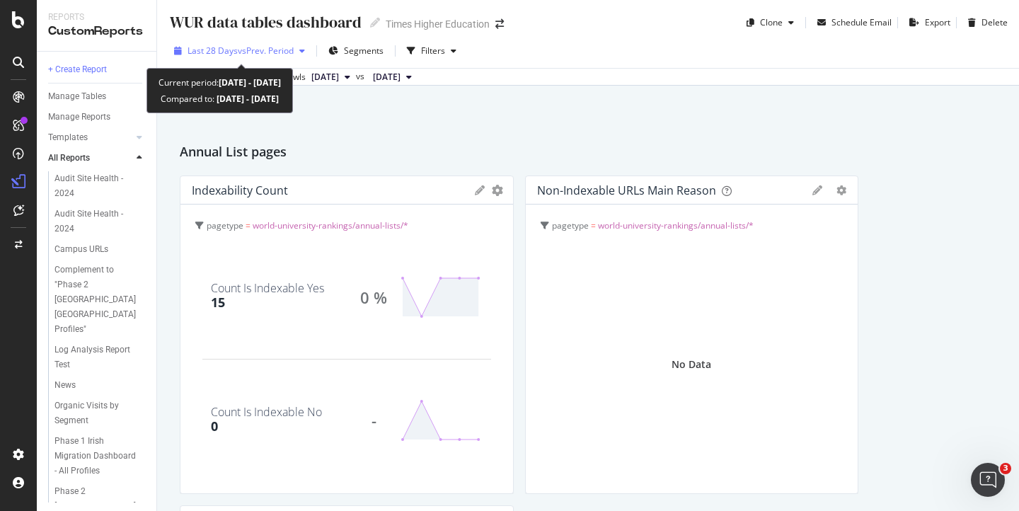
click at [287, 52] on span "vs Prev. Period" at bounding box center [266, 51] width 56 height 12
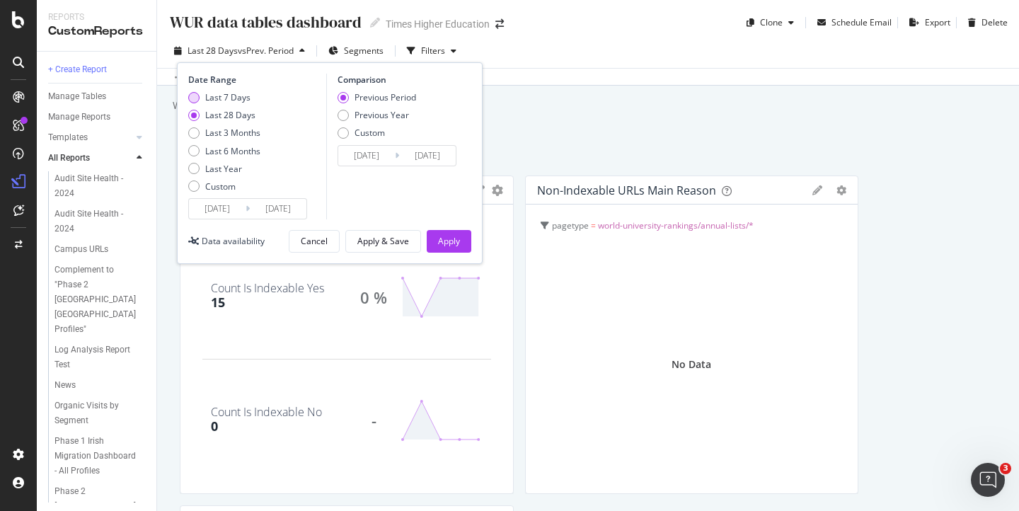
click at [193, 95] on div "Last 7 Days" at bounding box center [193, 97] width 11 height 11
type input "[DATE]"
click at [457, 242] on div "Apply" at bounding box center [449, 241] width 22 height 12
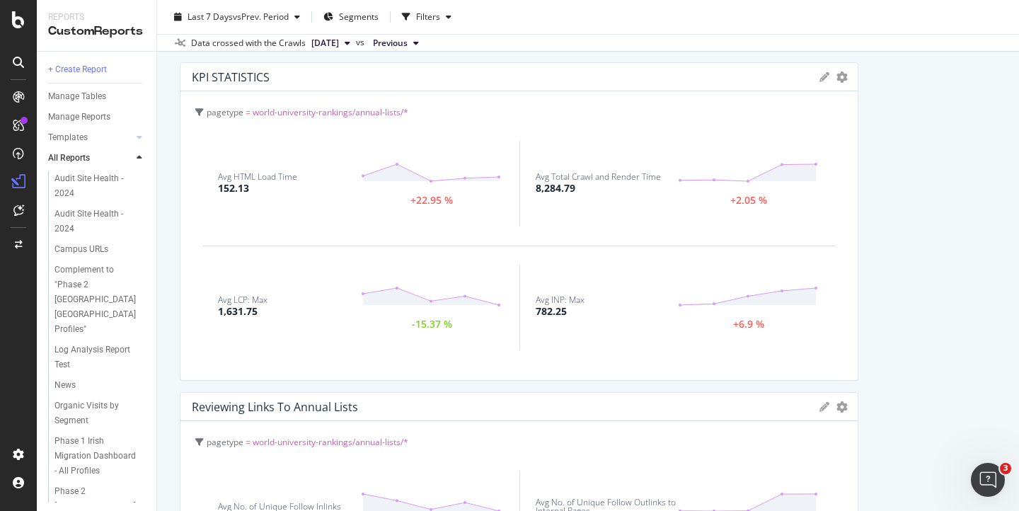
scroll to position [766, 0]
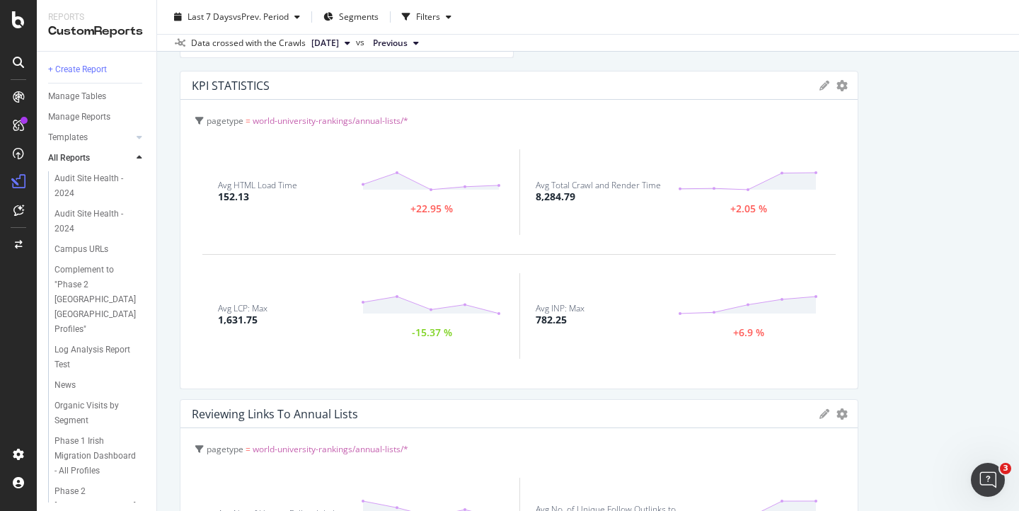
drag, startPoint x: 260, startPoint y: 320, endPoint x: 216, endPoint y: 322, distance: 43.9
click at [216, 322] on div "Avg LCP: Max 1,631.75 -15.37 %" at bounding box center [360, 316] width 317 height 86
click at [984, 470] on icon "Open Intercom Messenger" at bounding box center [986, 477] width 23 height 23
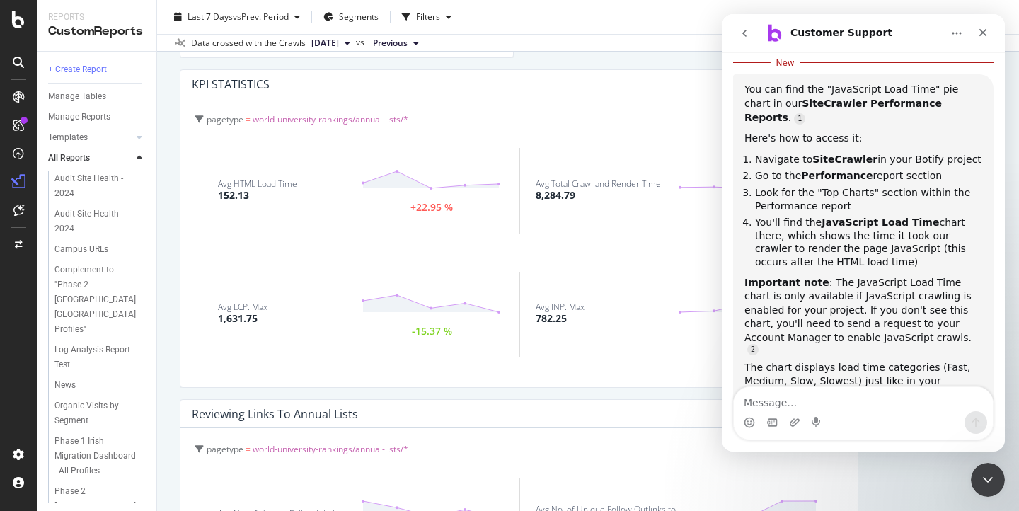
scroll to position [360, 0]
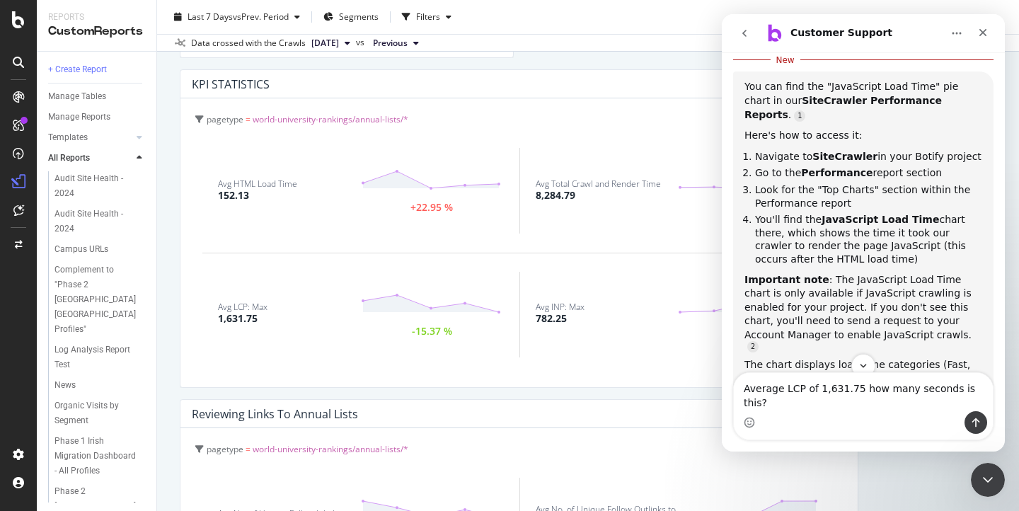
type textarea "Average LCP of 1,631.75 how many seconds is this?"
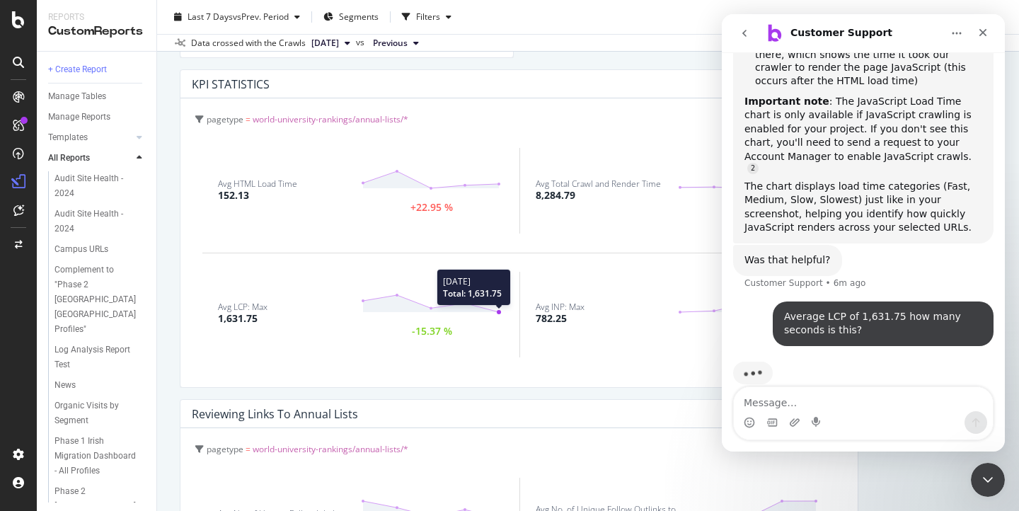
scroll to position [515, 0]
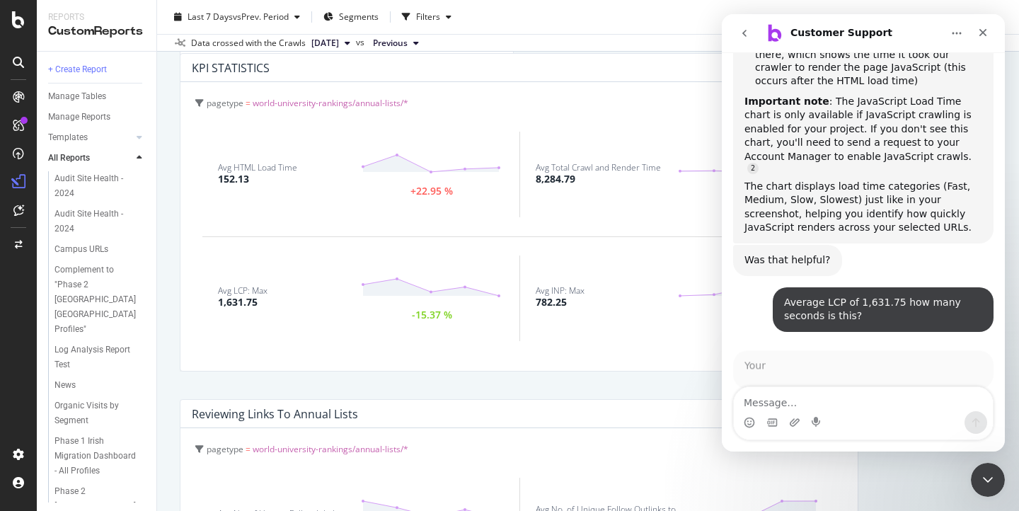
drag, startPoint x: 211, startPoint y: 300, endPoint x: 182, endPoint y: 283, distance: 33.6
click at [183, 283] on div "pagetype = world-university-rankings/annual-lists/* Avg HTML Load Time 152.13 +…" at bounding box center [518, 226] width 677 height 289
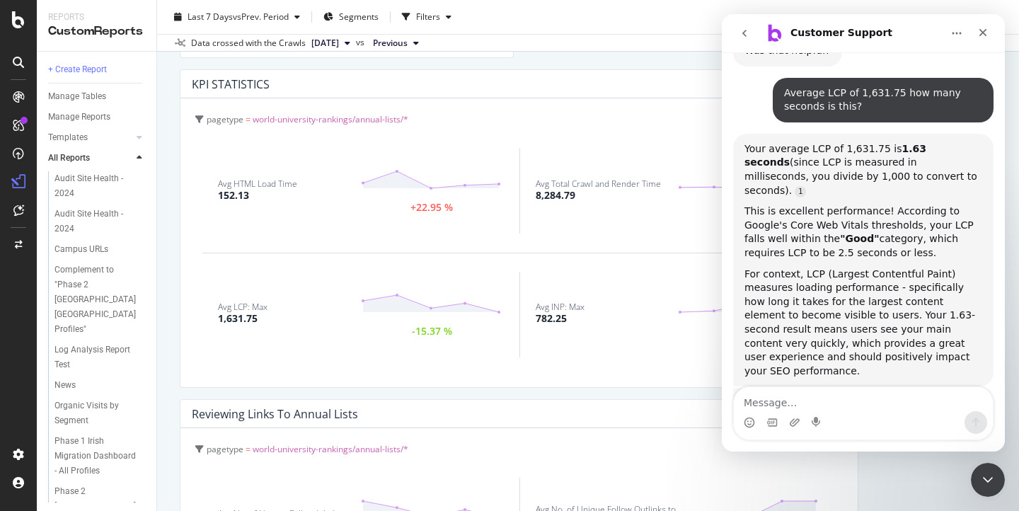
scroll to position [724, 0]
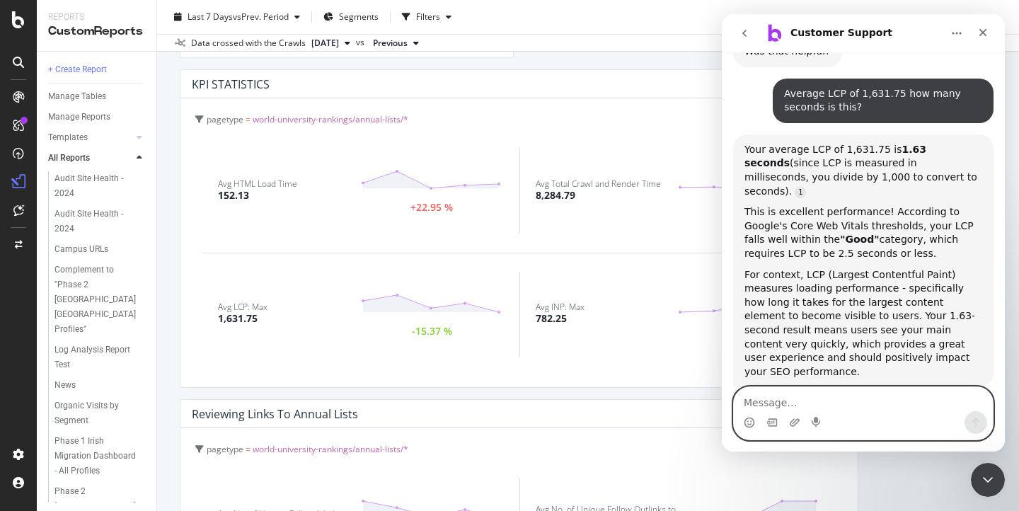
click at [771, 404] on textarea "Message…" at bounding box center [863, 399] width 259 height 24
type textarea "What about average INP of 782.25"
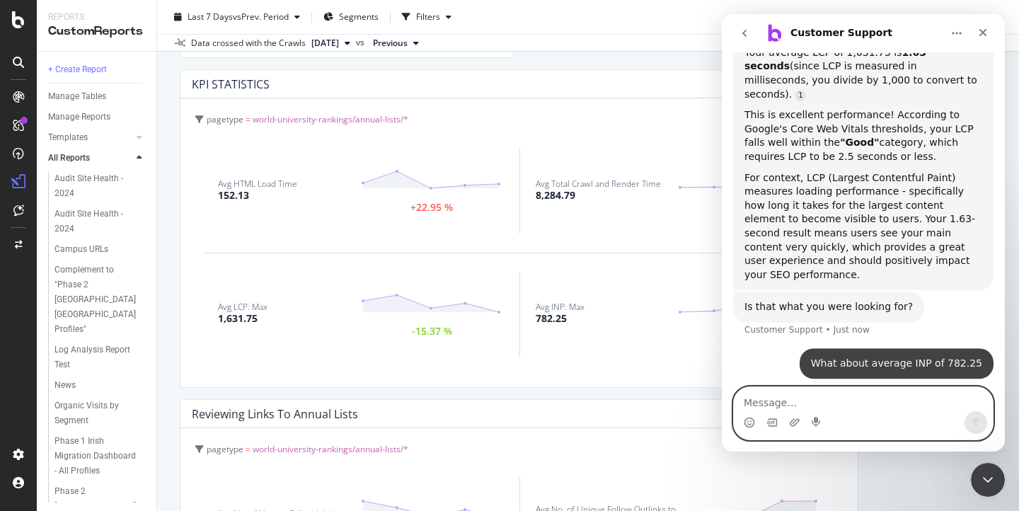
scroll to position [827, 0]
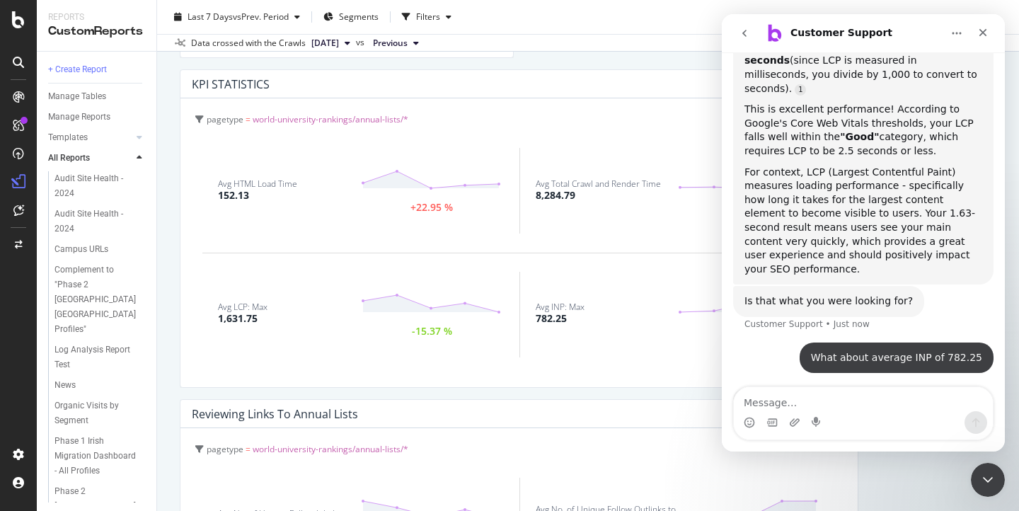
click at [575, 318] on div "Avg INP: Max 782.25" at bounding box center [607, 314] width 142 height 23
click at [650, 308] on div "Avg INP: Max 782.25" at bounding box center [607, 314] width 142 height 23
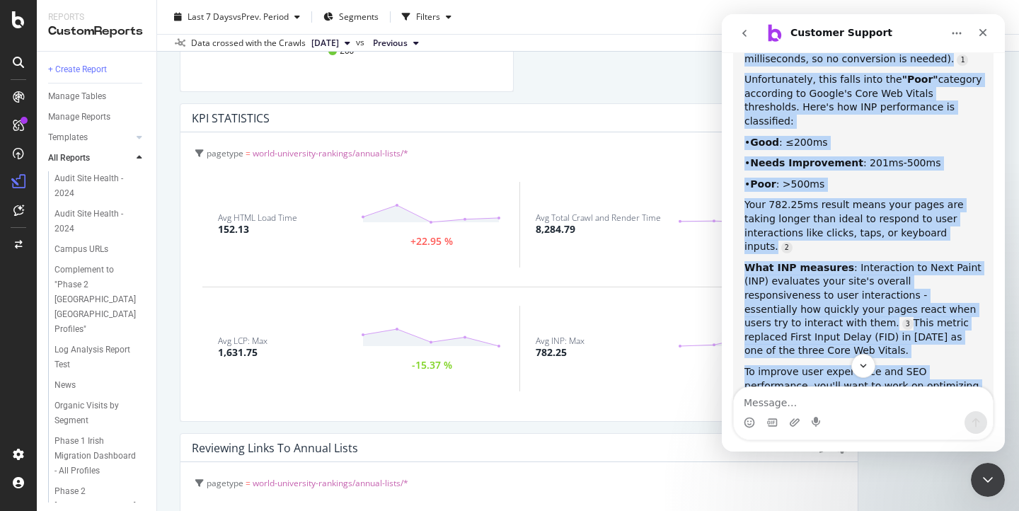
scroll to position [1204, 0]
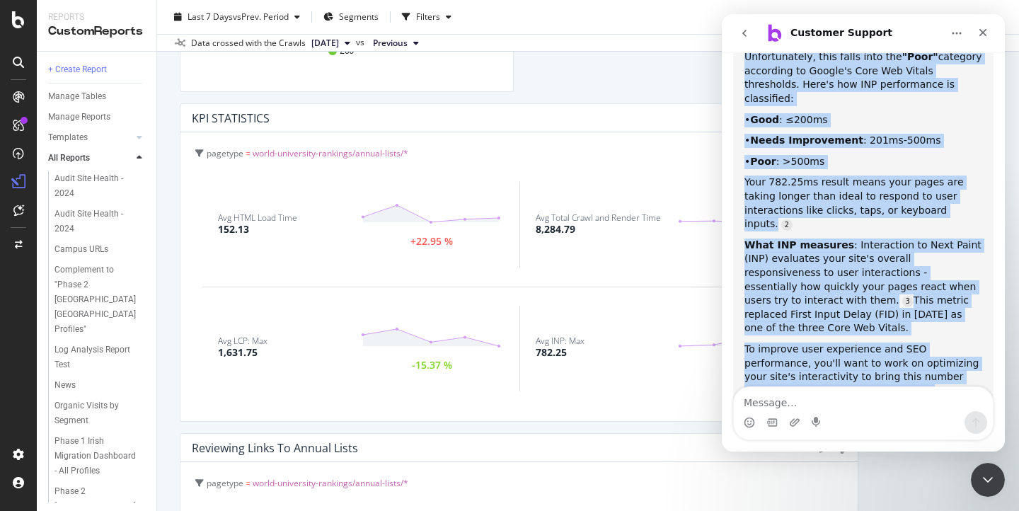
drag, startPoint x: 747, startPoint y: 162, endPoint x: 906, endPoint y: 310, distance: 217.3
click at [906, 310] on div "Your average INP of 782.25 is 782.25 milliseconds (INP is already measured in m…" at bounding box center [864, 199] width 238 height 396
copy div "Your average INP of 782.25 is 782.25 milliseconds (INP is already measured in m…"
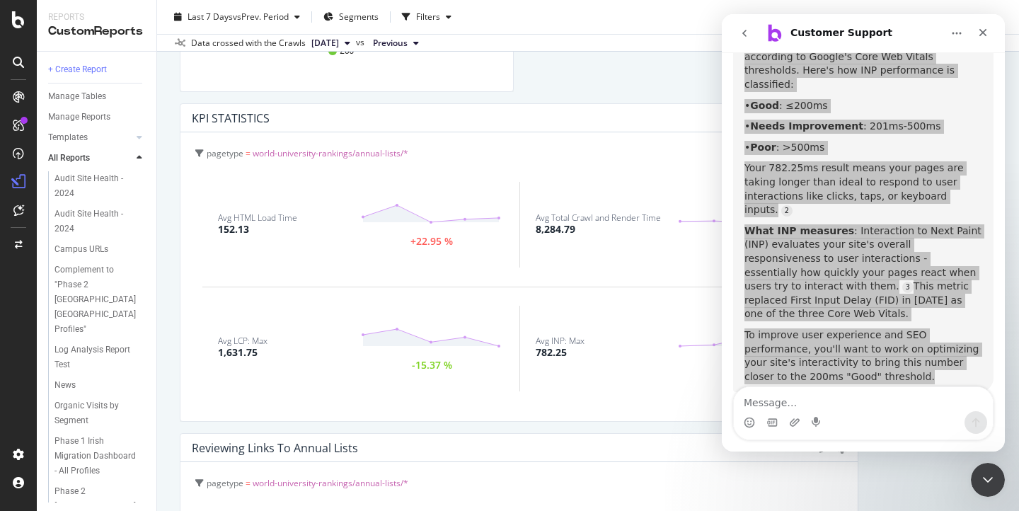
click at [616, 360] on div "Avg INP: Max 782.25 +6.9 %" at bounding box center [677, 349] width 317 height 86
click at [987, 481] on icon "Close Intercom Messenger" at bounding box center [985, 477] width 17 height 17
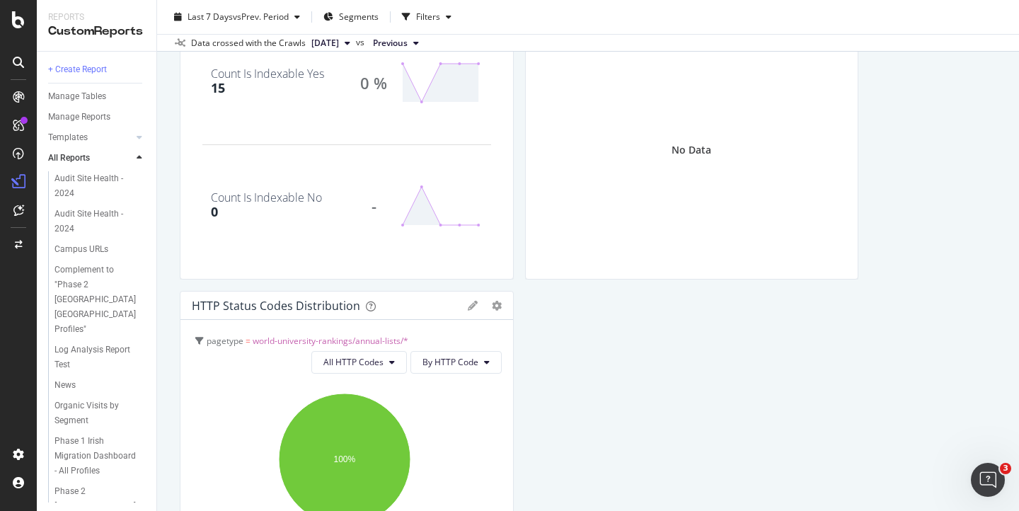
scroll to position [0, 0]
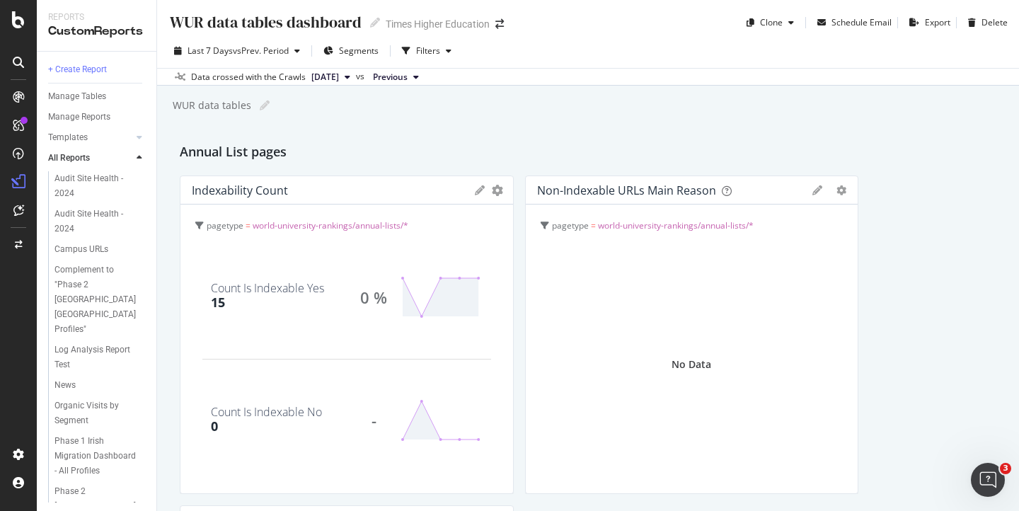
click at [328, 76] on span "[DATE]" at bounding box center [325, 77] width 28 height 13
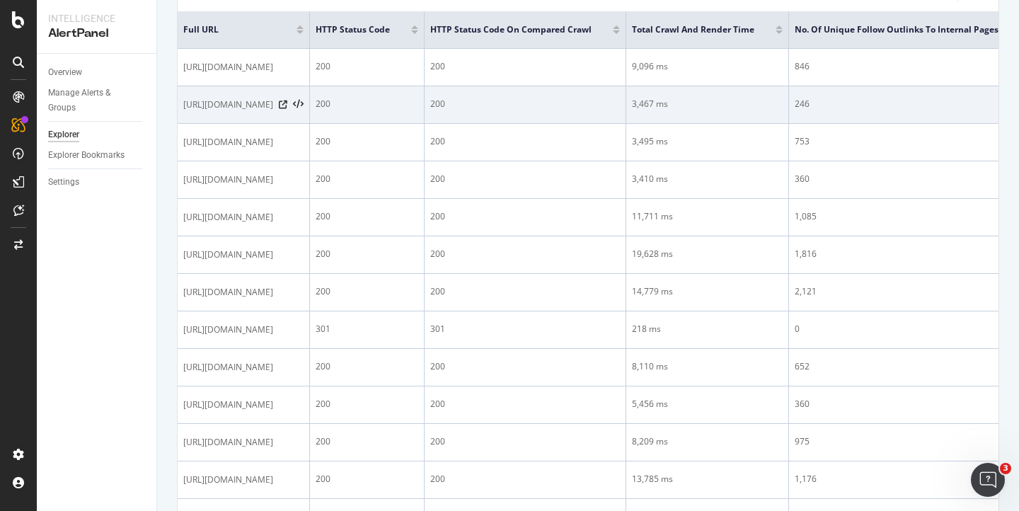
scroll to position [329, 0]
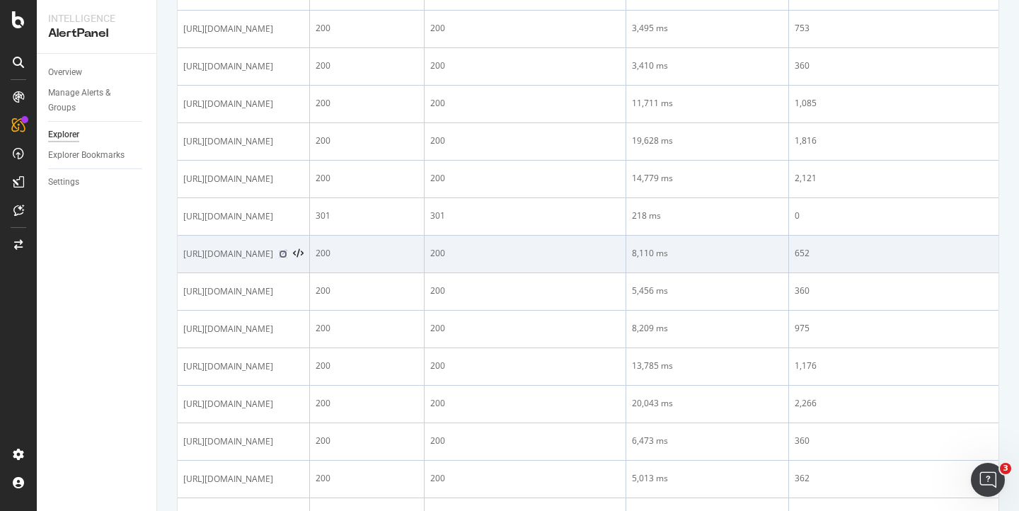
click at [287, 258] on icon at bounding box center [283, 254] width 8 height 8
